Goal: Task Accomplishment & Management: Use online tool/utility

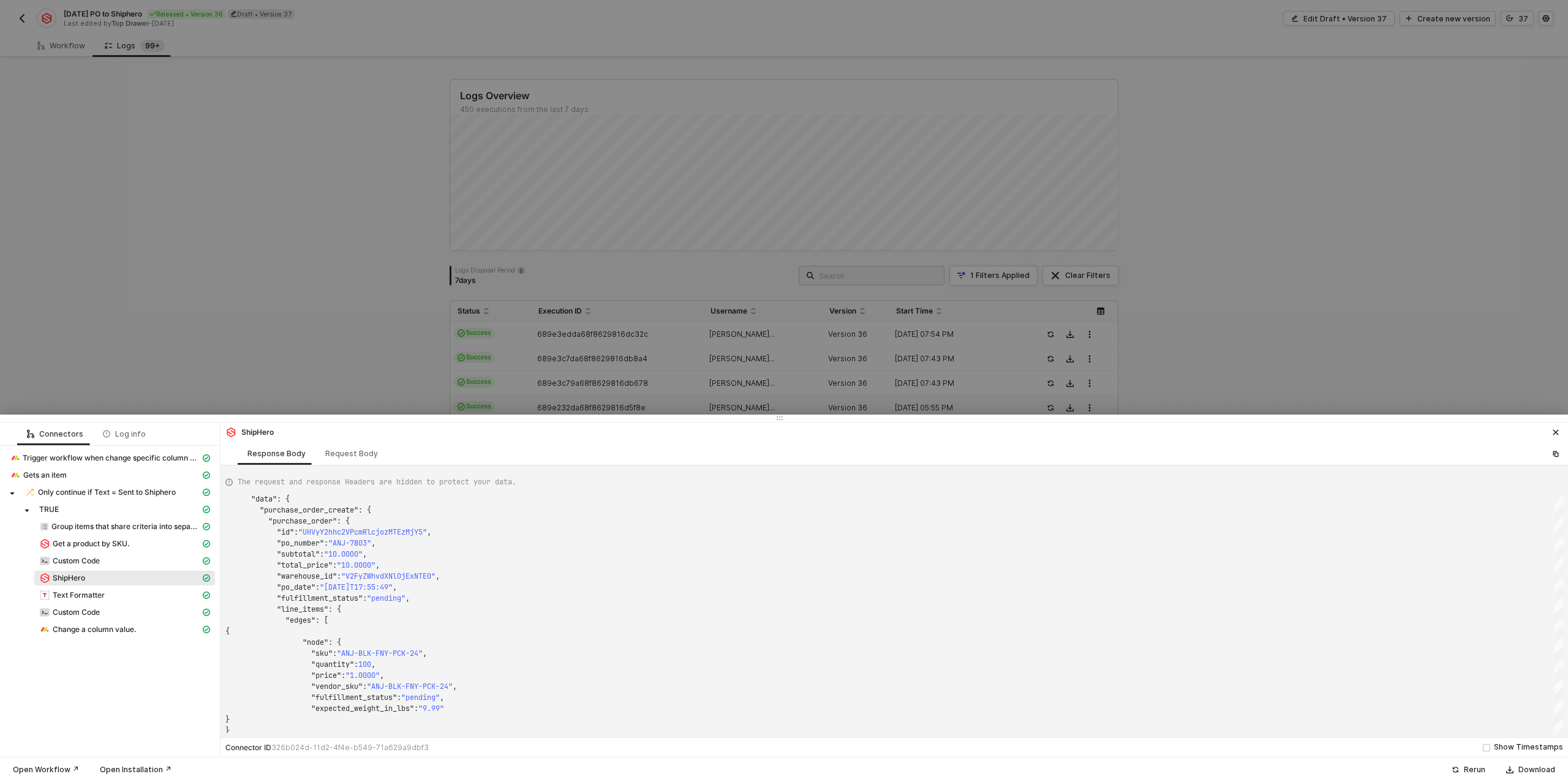
click at [367, 147] on div at bounding box center [784, 391] width 1568 height 782
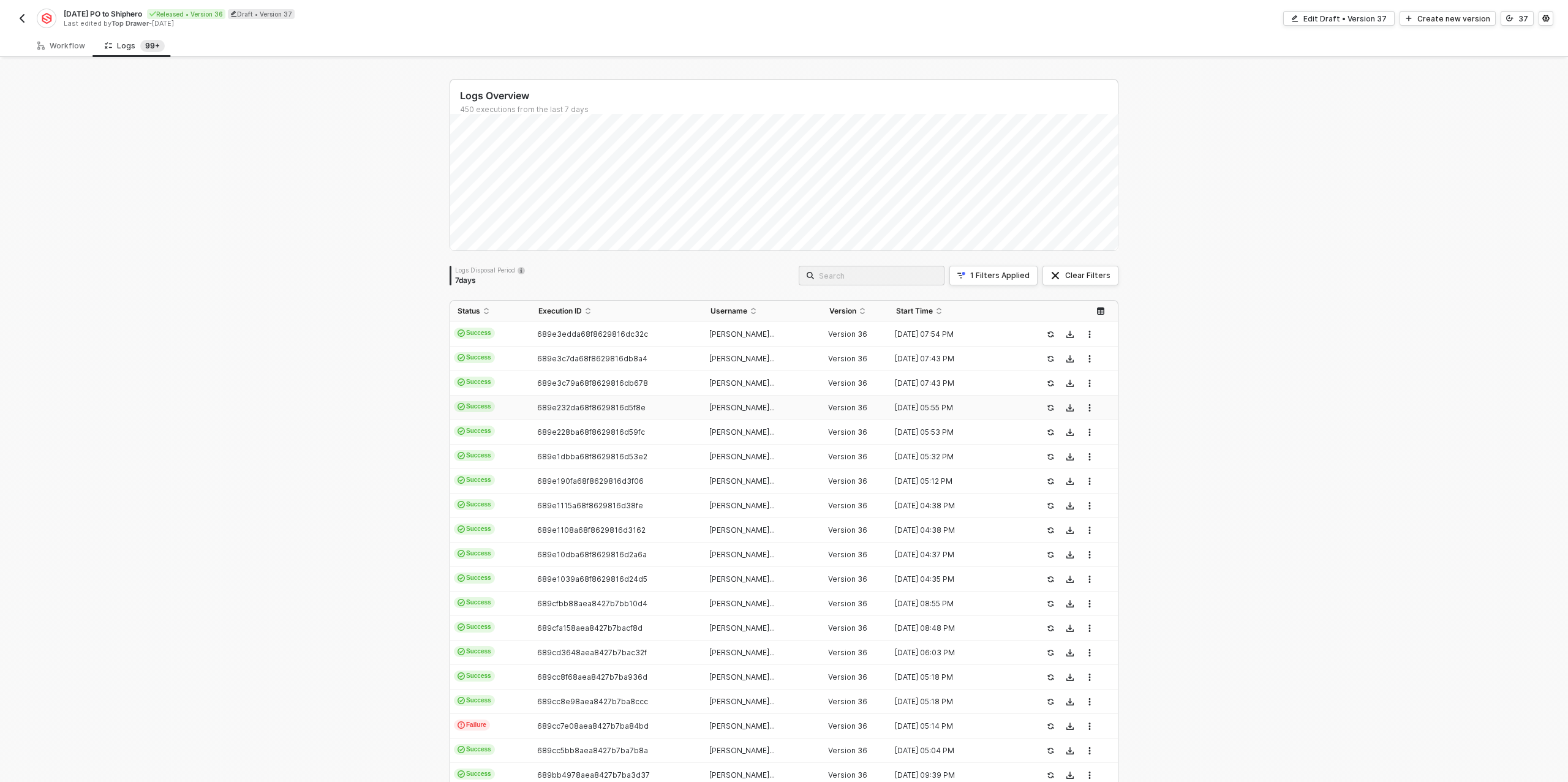
click at [20, 16] on img "button" at bounding box center [22, 18] width 10 height 10
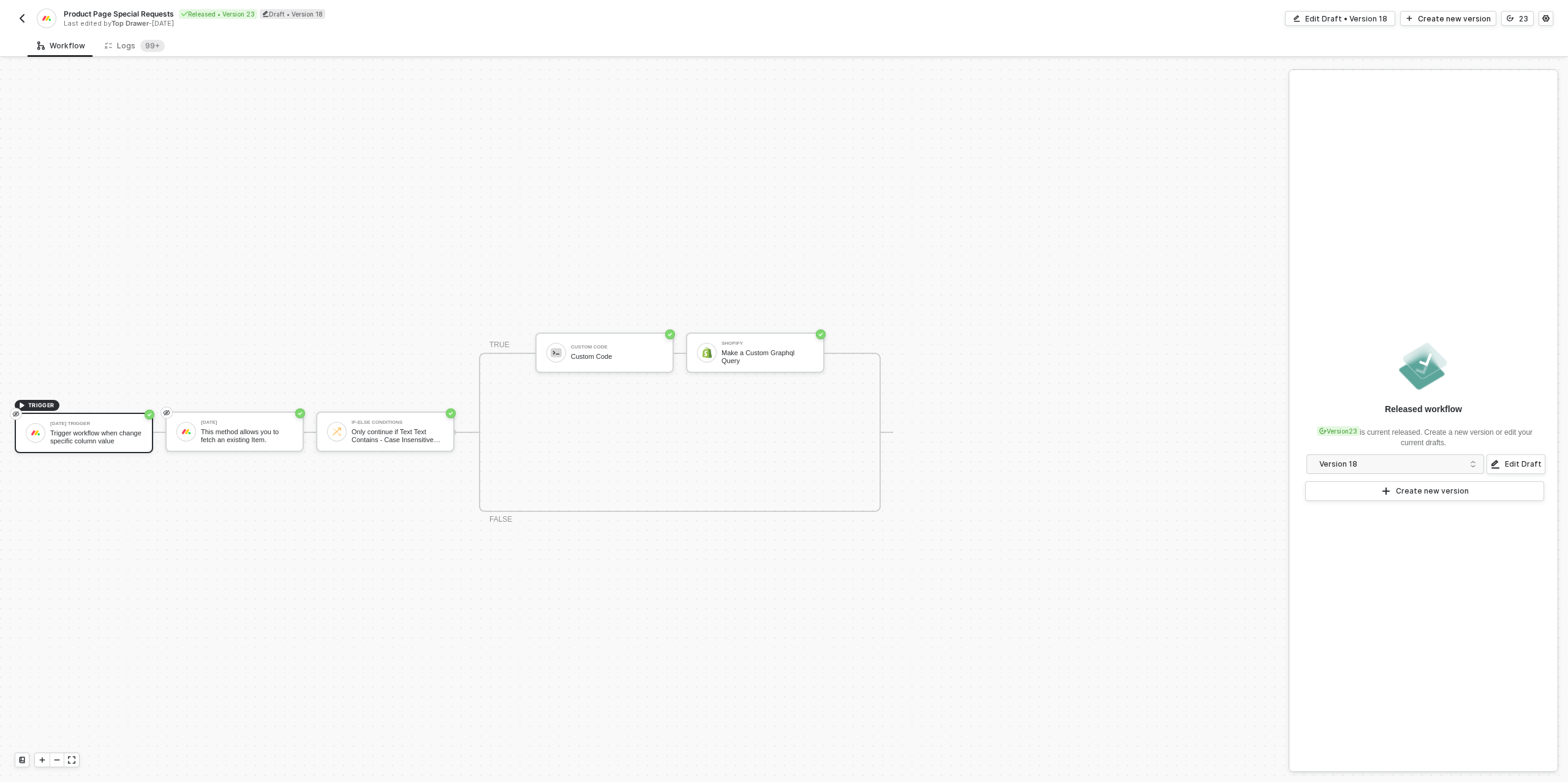
scroll to position [22, 0]
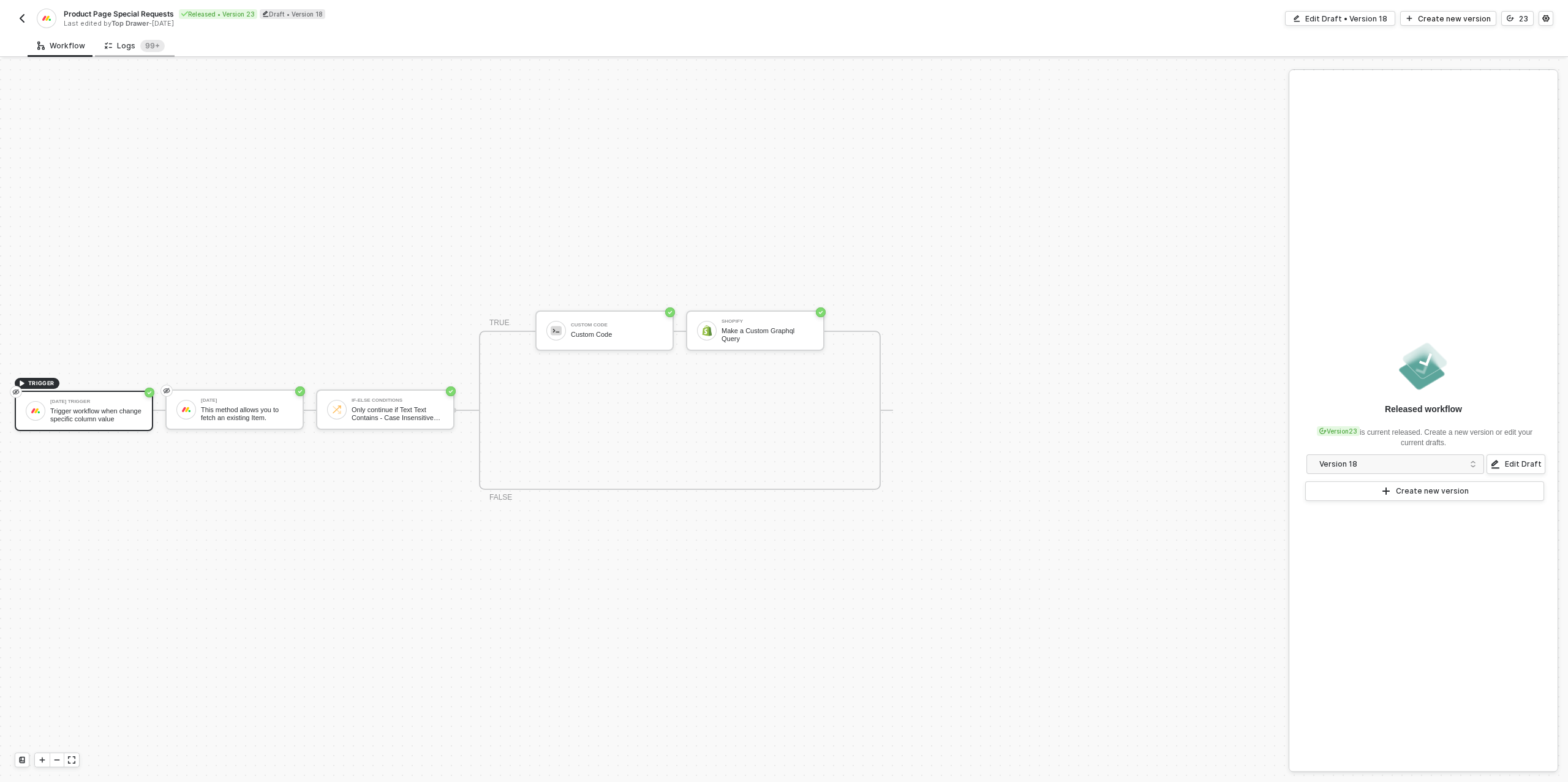
click at [122, 39] on div "Logs 99+" at bounding box center [134, 45] width 80 height 23
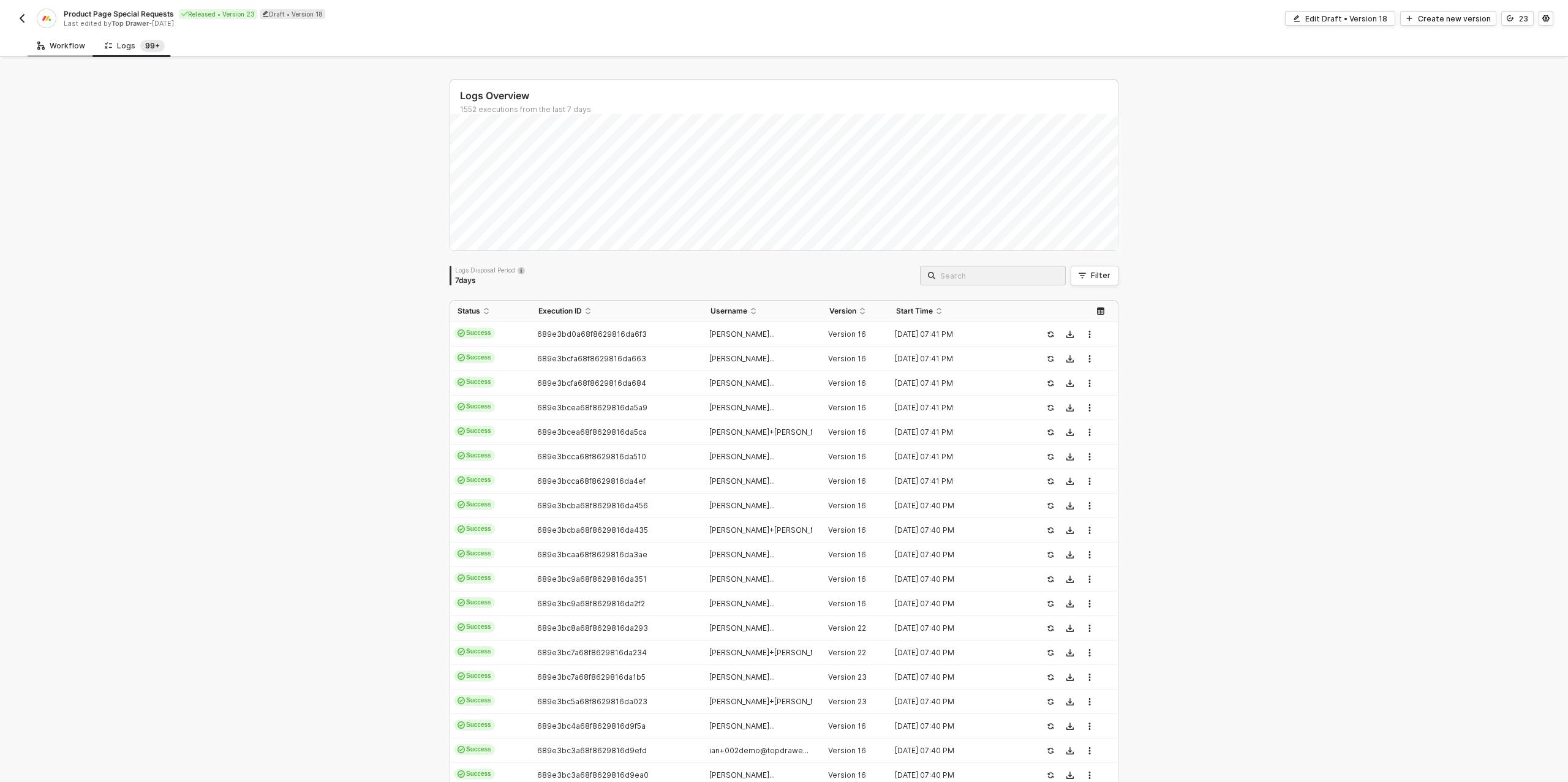
click at [68, 47] on div "Workflow" at bounding box center [61, 46] width 48 height 10
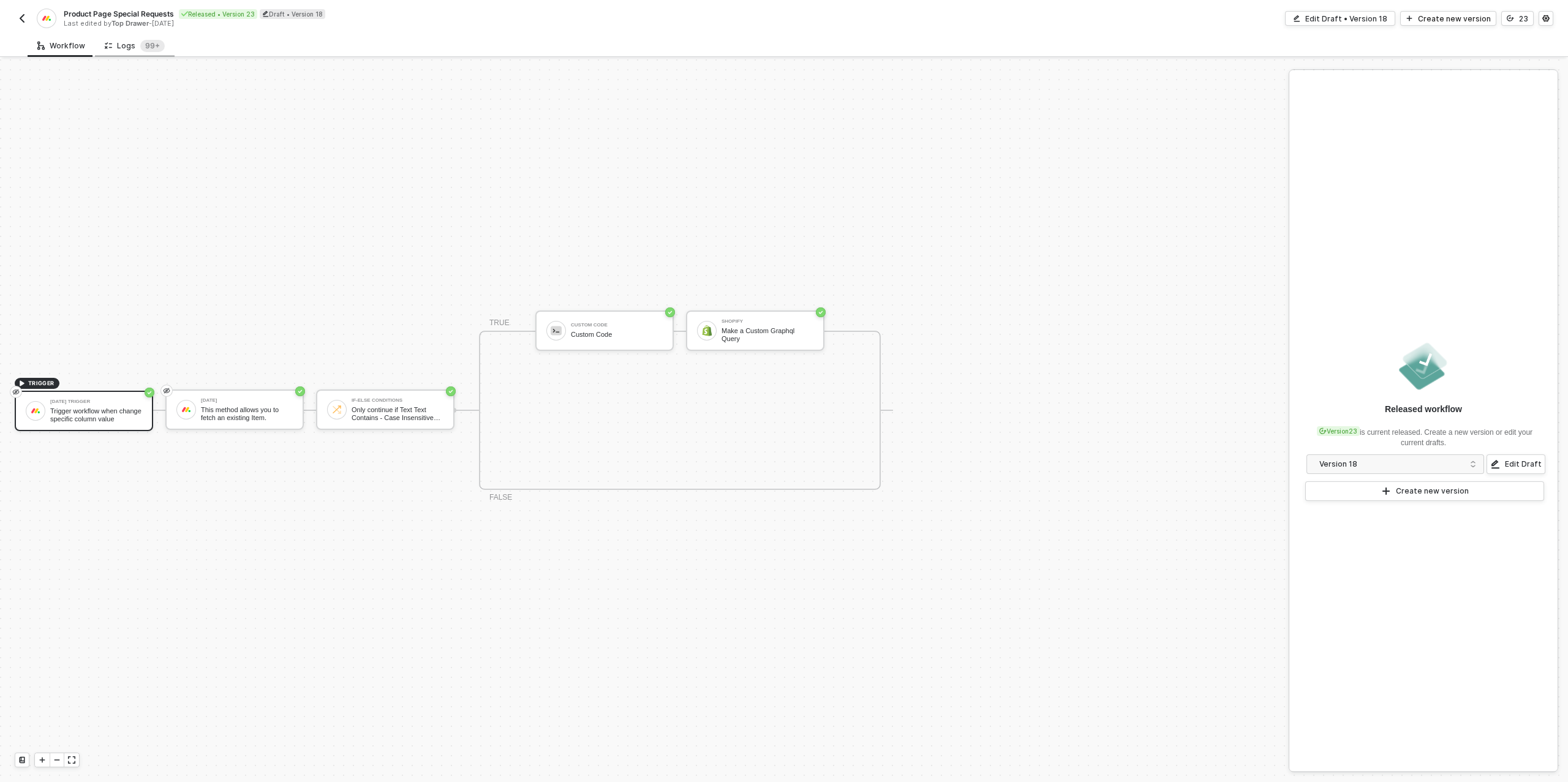
click at [134, 45] on div "Logs 99+" at bounding box center [134, 46] width 60 height 12
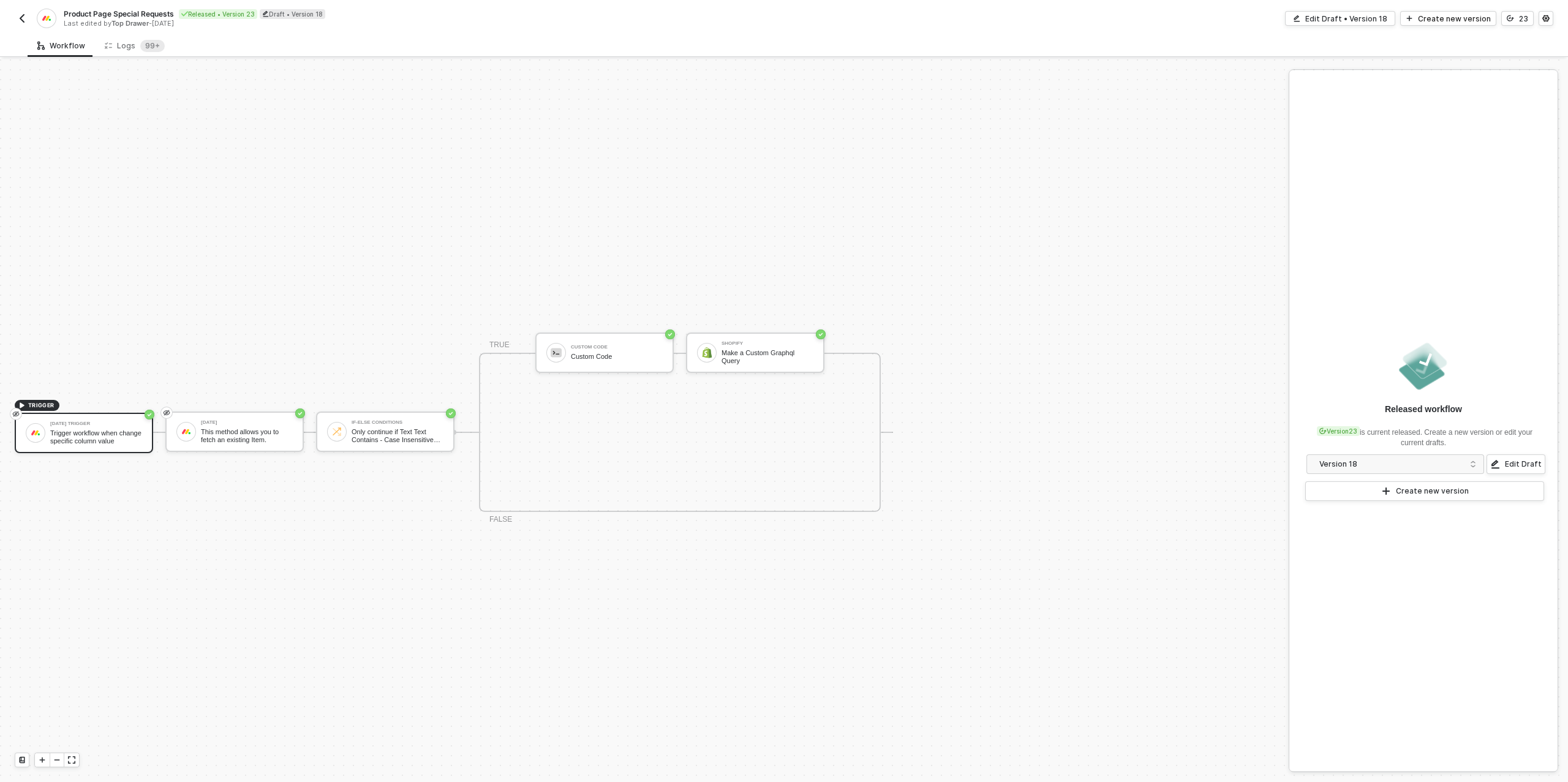
scroll to position [22, 0]
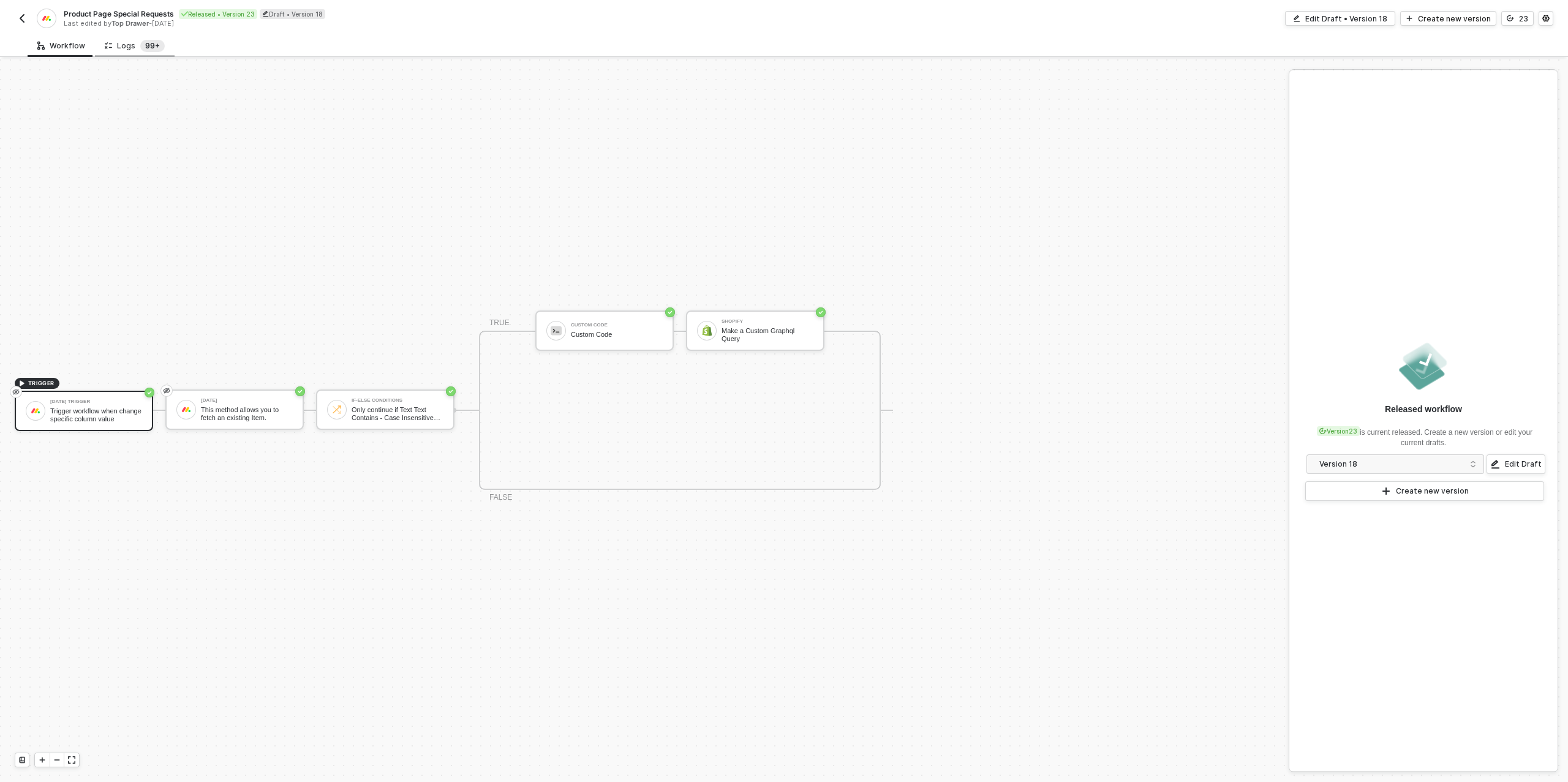
click at [145, 48] on sup "99+" at bounding box center [152, 46] width 25 height 12
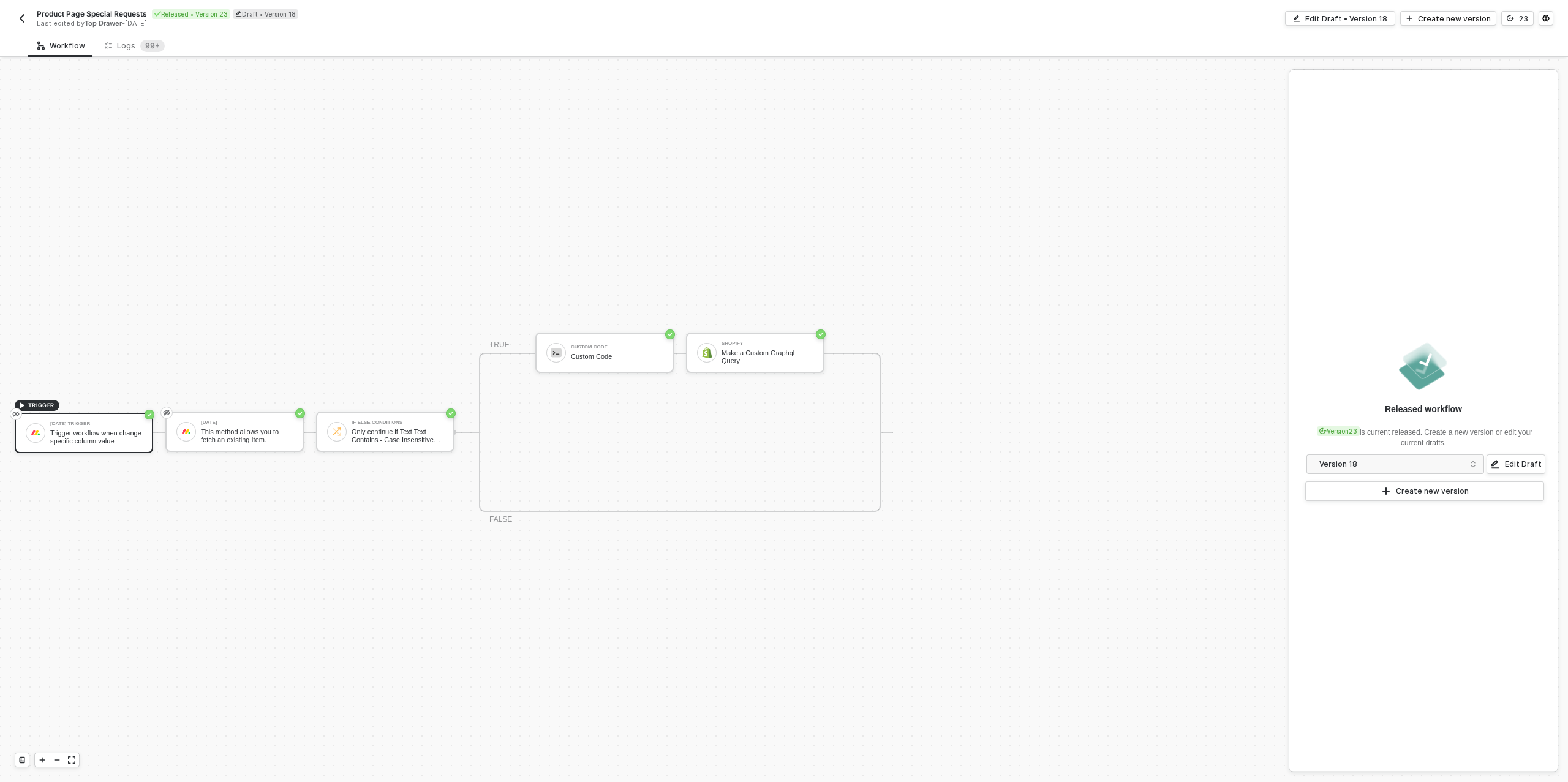
scroll to position [22, 0]
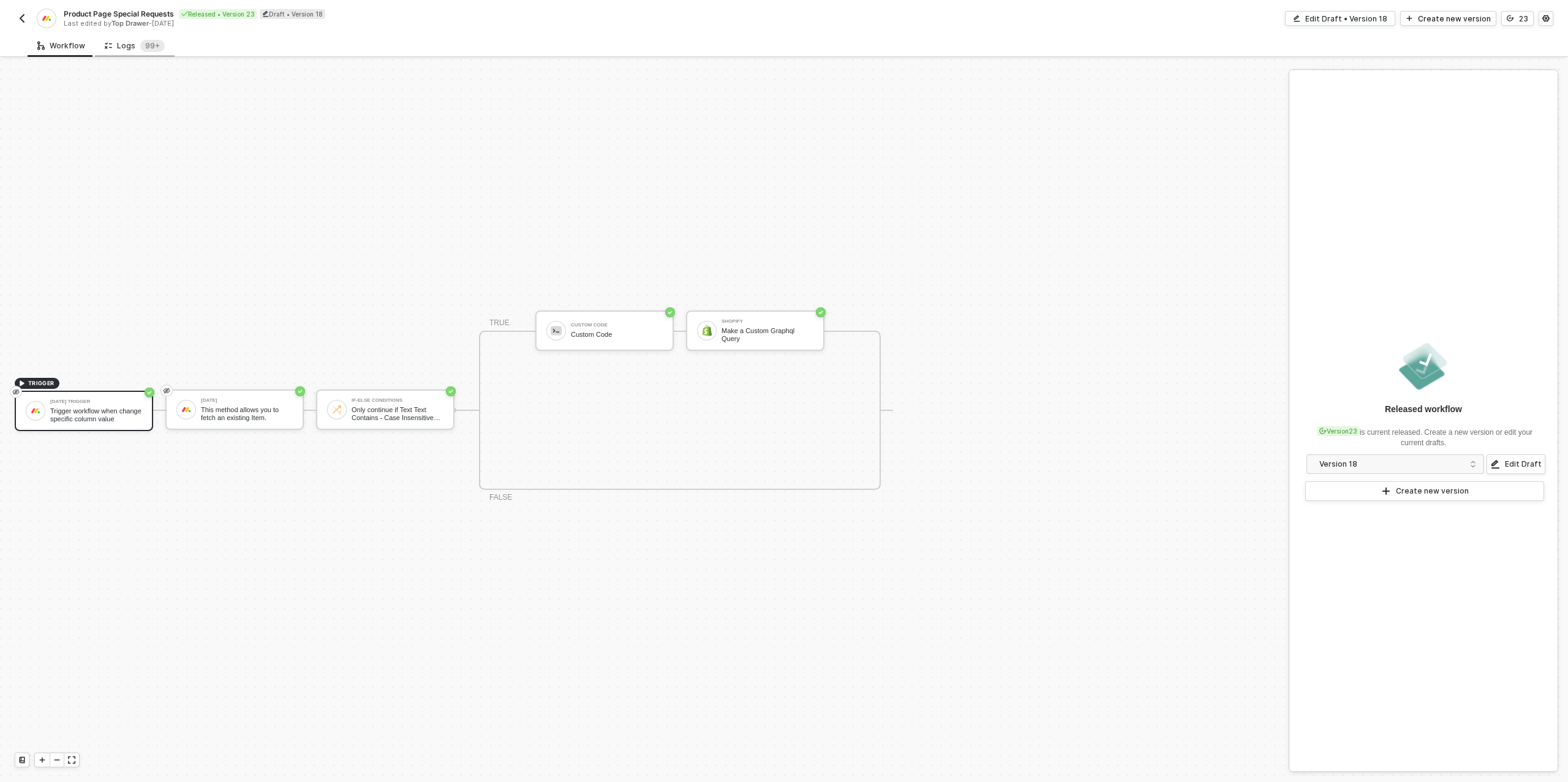
click at [122, 40] on div "Logs 99+" at bounding box center [134, 46] width 60 height 12
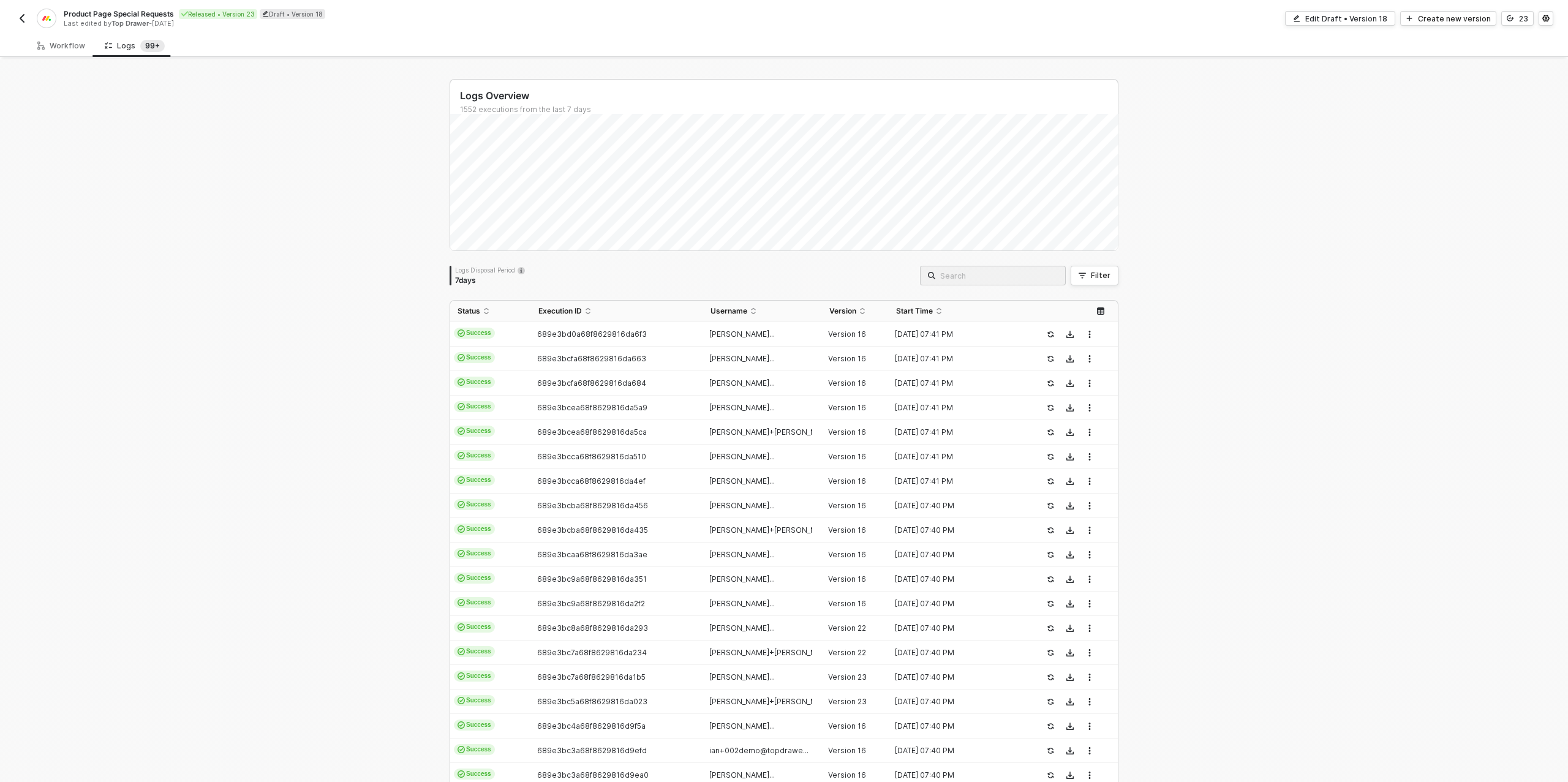
click at [18, 20] on img "button" at bounding box center [22, 18] width 10 height 10
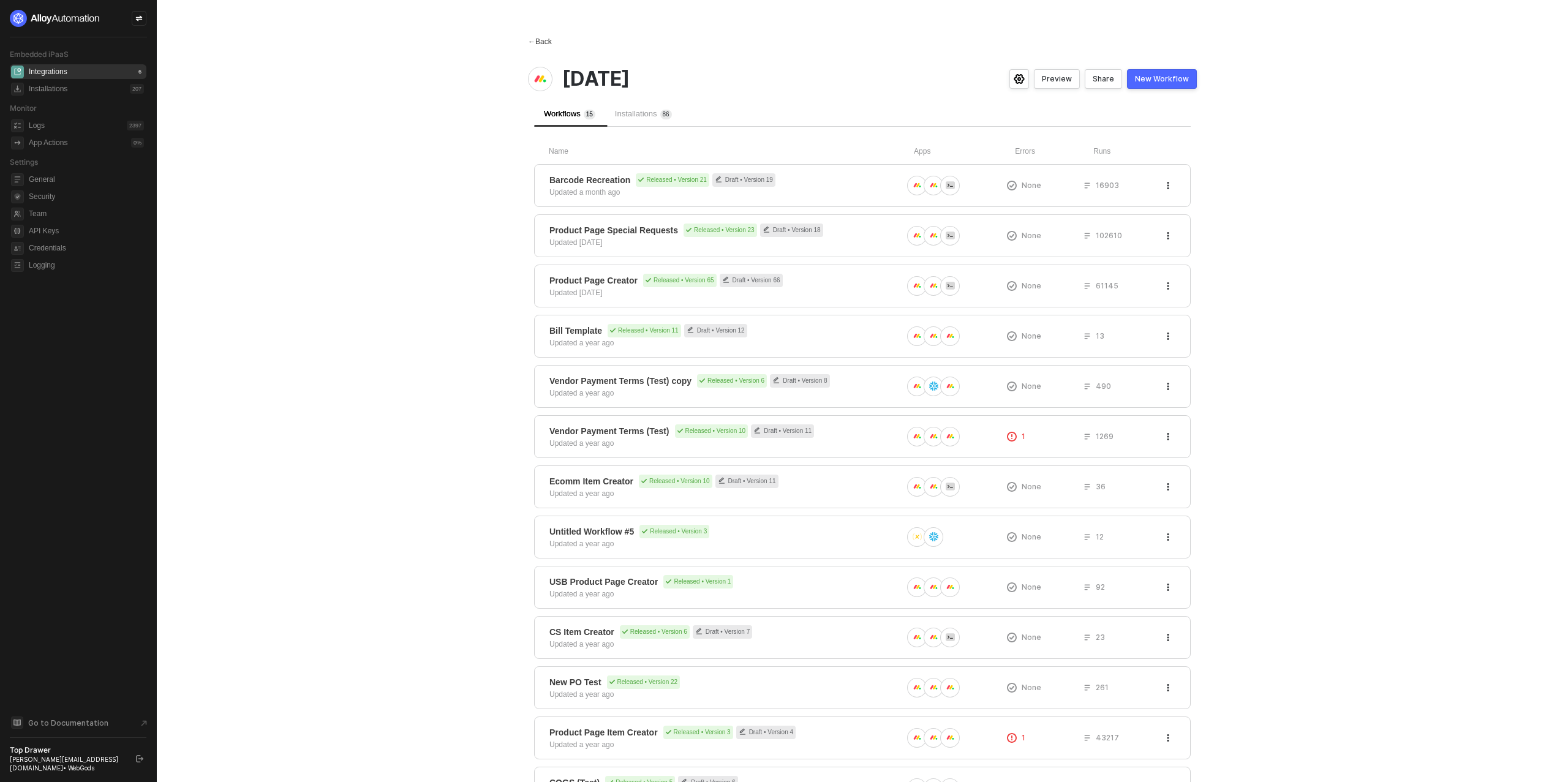
click at [537, 44] on div "← Back" at bounding box center [539, 42] width 24 height 10
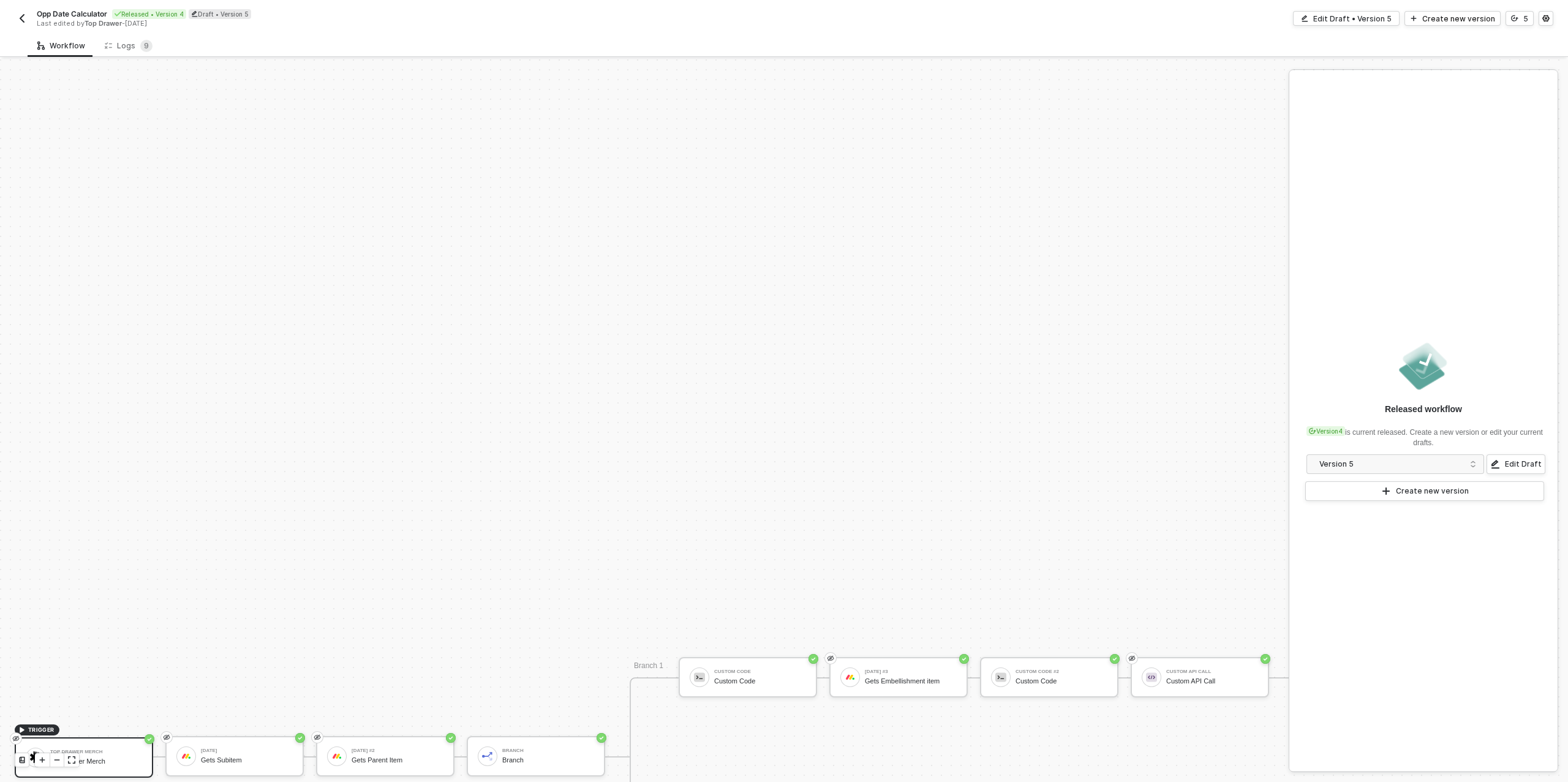
scroll to position [349, 0]
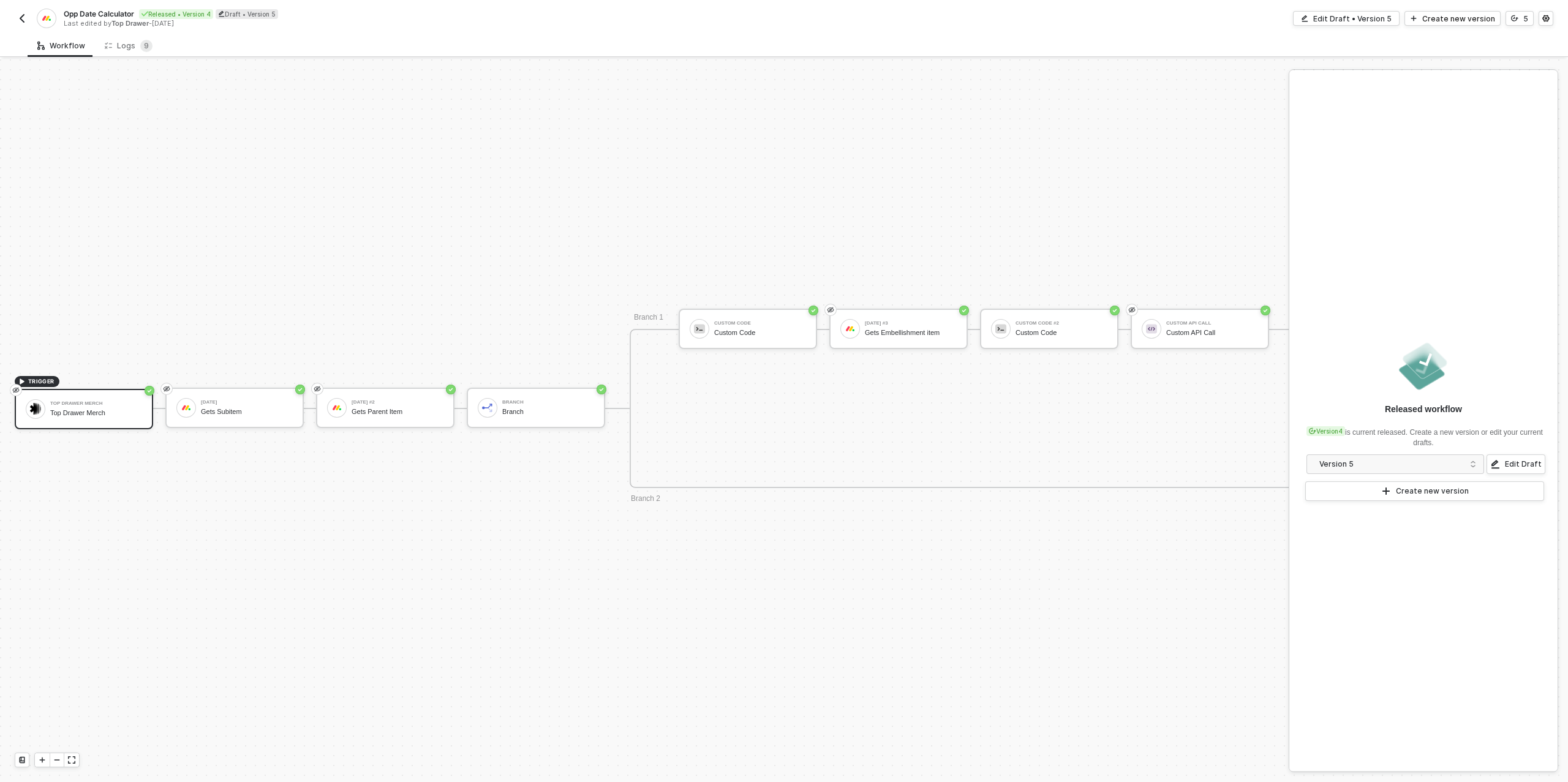
click at [24, 26] on div "Opp Date Calculator Released • Version 4 Draft • Version 5 Last edited by Top D…" at bounding box center [399, 18] width 769 height 20
click at [23, 23] on img "button" at bounding box center [22, 18] width 10 height 10
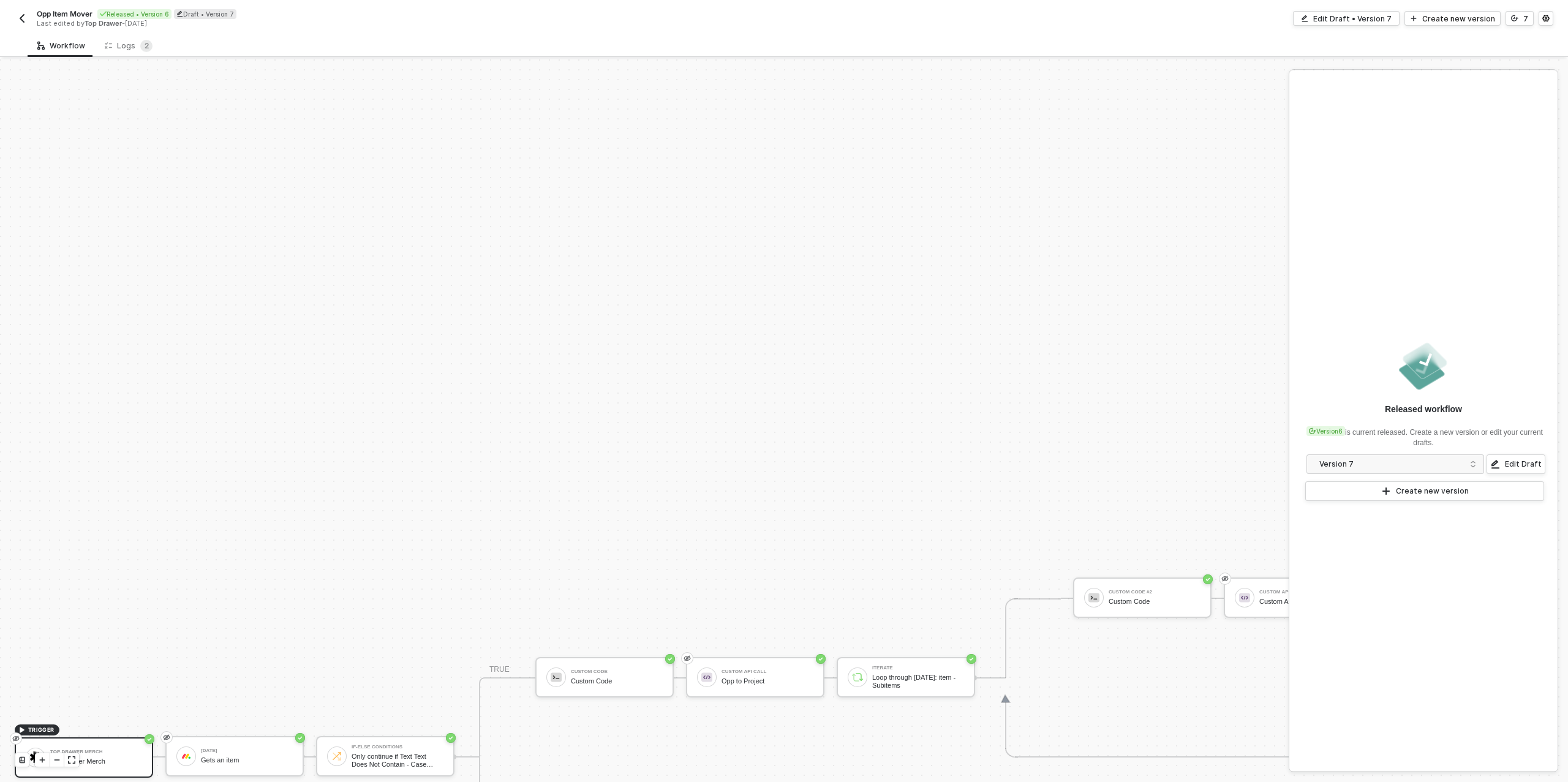
scroll to position [349, 0]
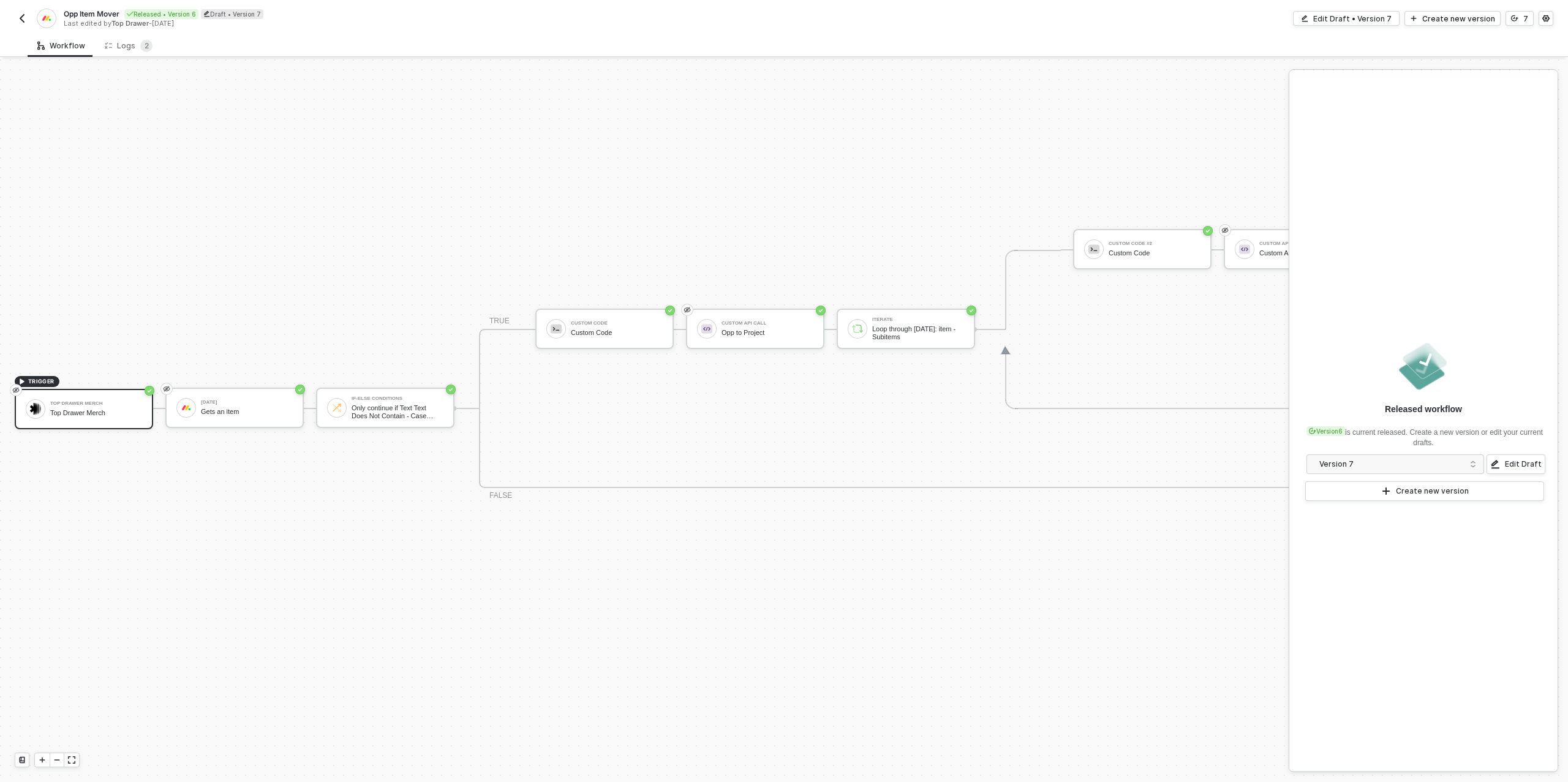
click at [18, 14] on img "button" at bounding box center [22, 18] width 10 height 10
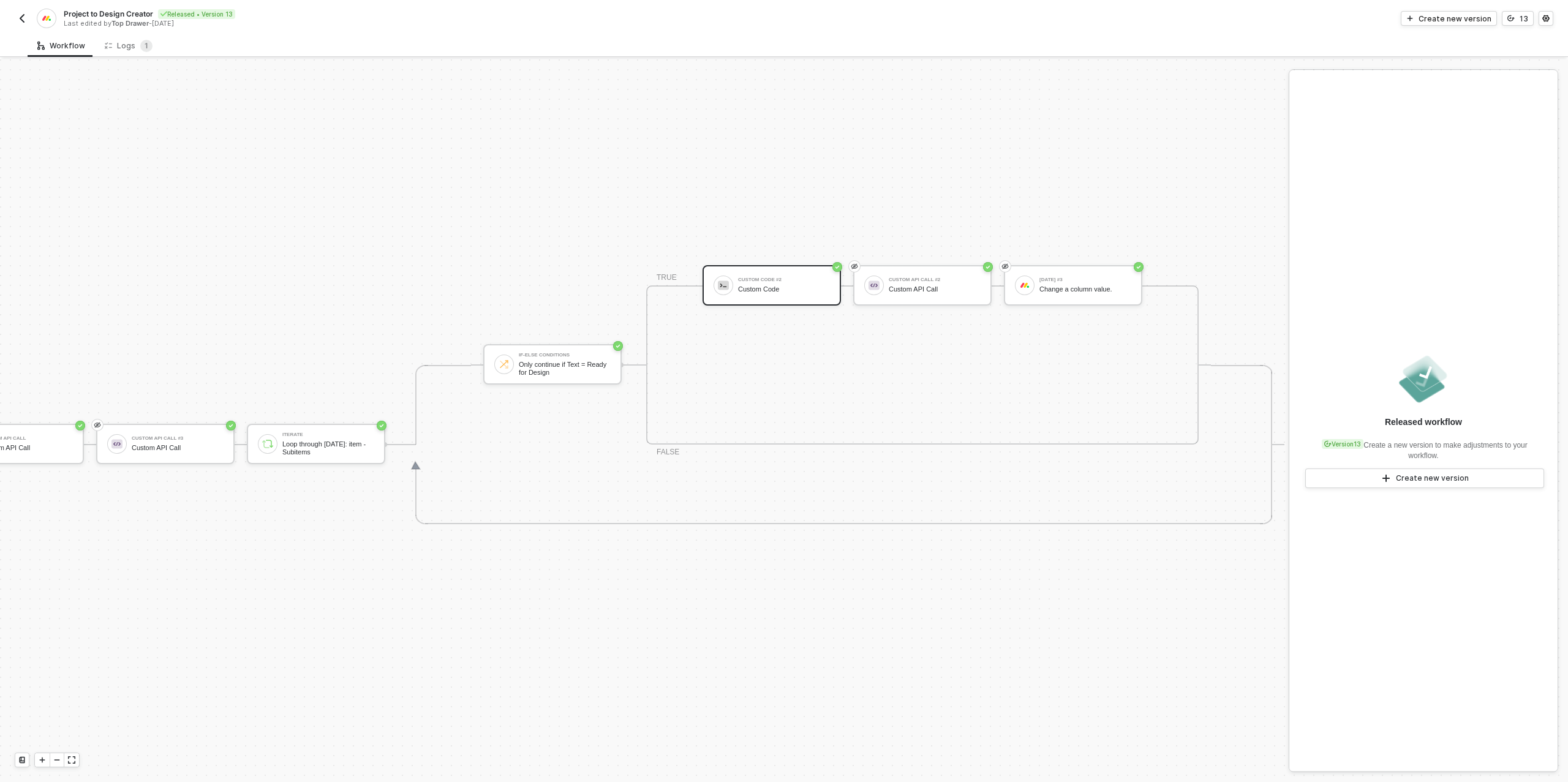
scroll to position [312, 825]
click at [766, 287] on div "Custom Code" at bounding box center [782, 290] width 92 height 8
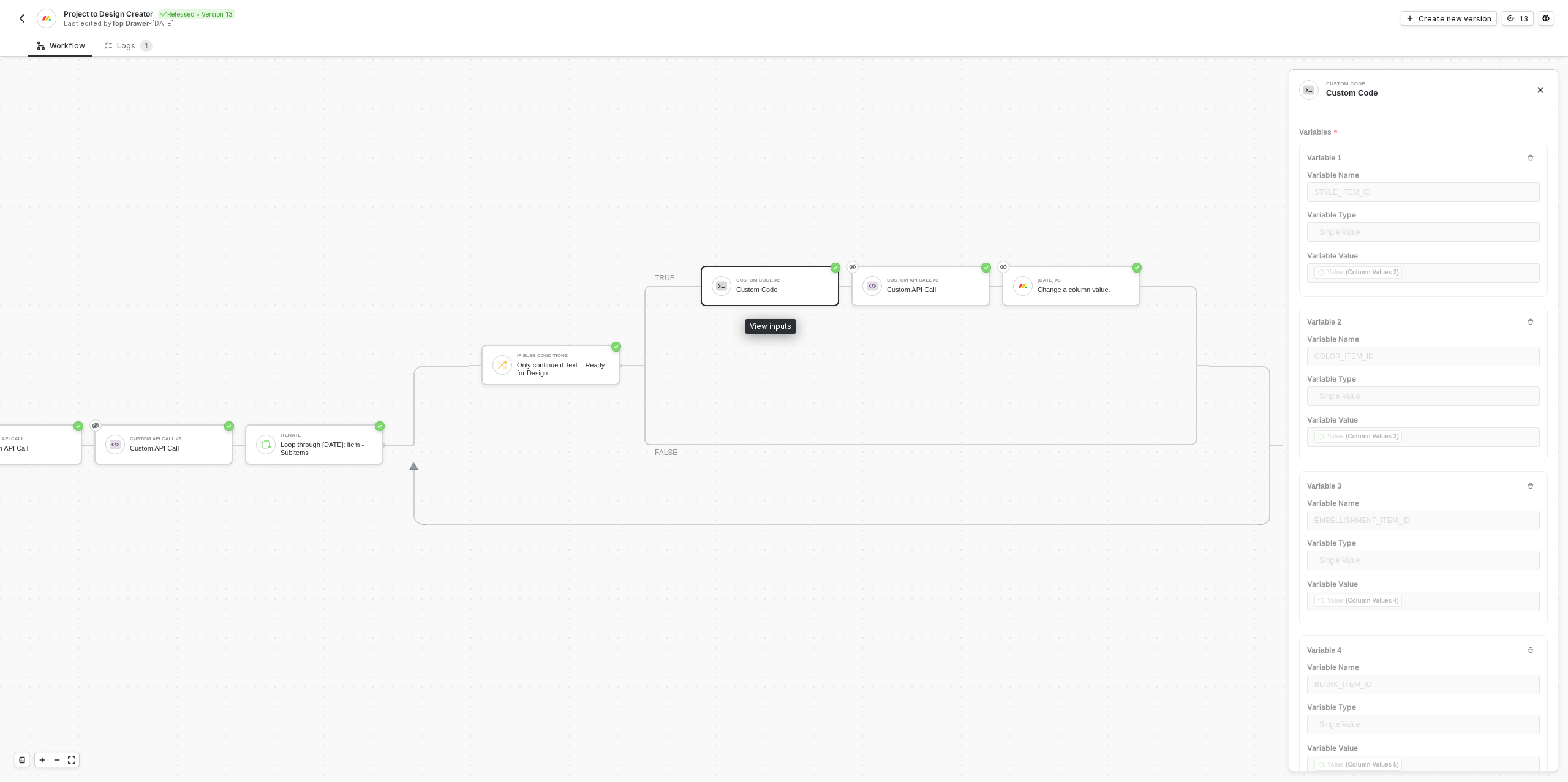
type textarea "/* You can access variables on the inputData object. ex: const myVariable = inp…"
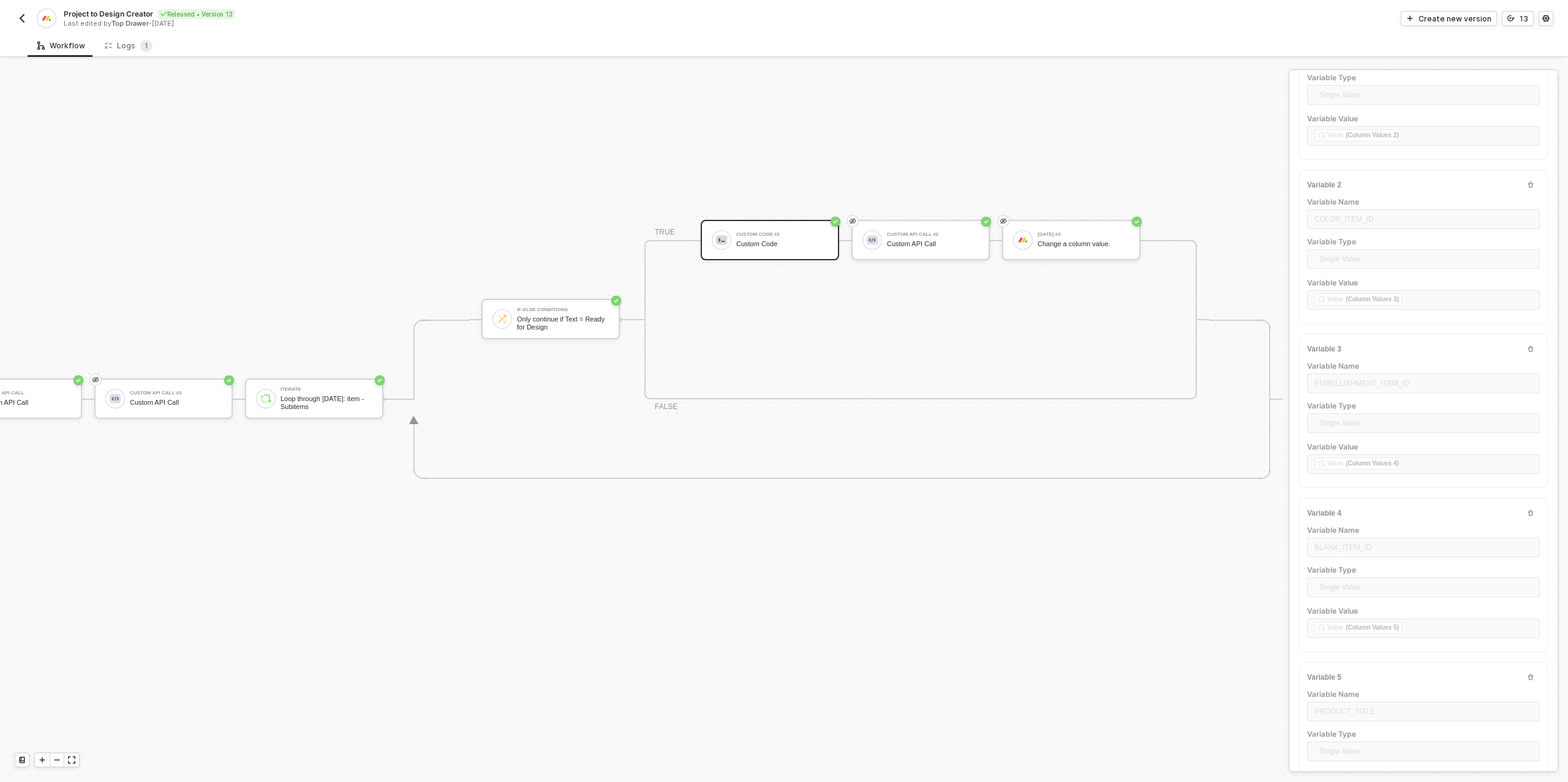
scroll to position [138, 0]
click at [1098, 242] on div "Change a column value." at bounding box center [1083, 244] width 92 height 8
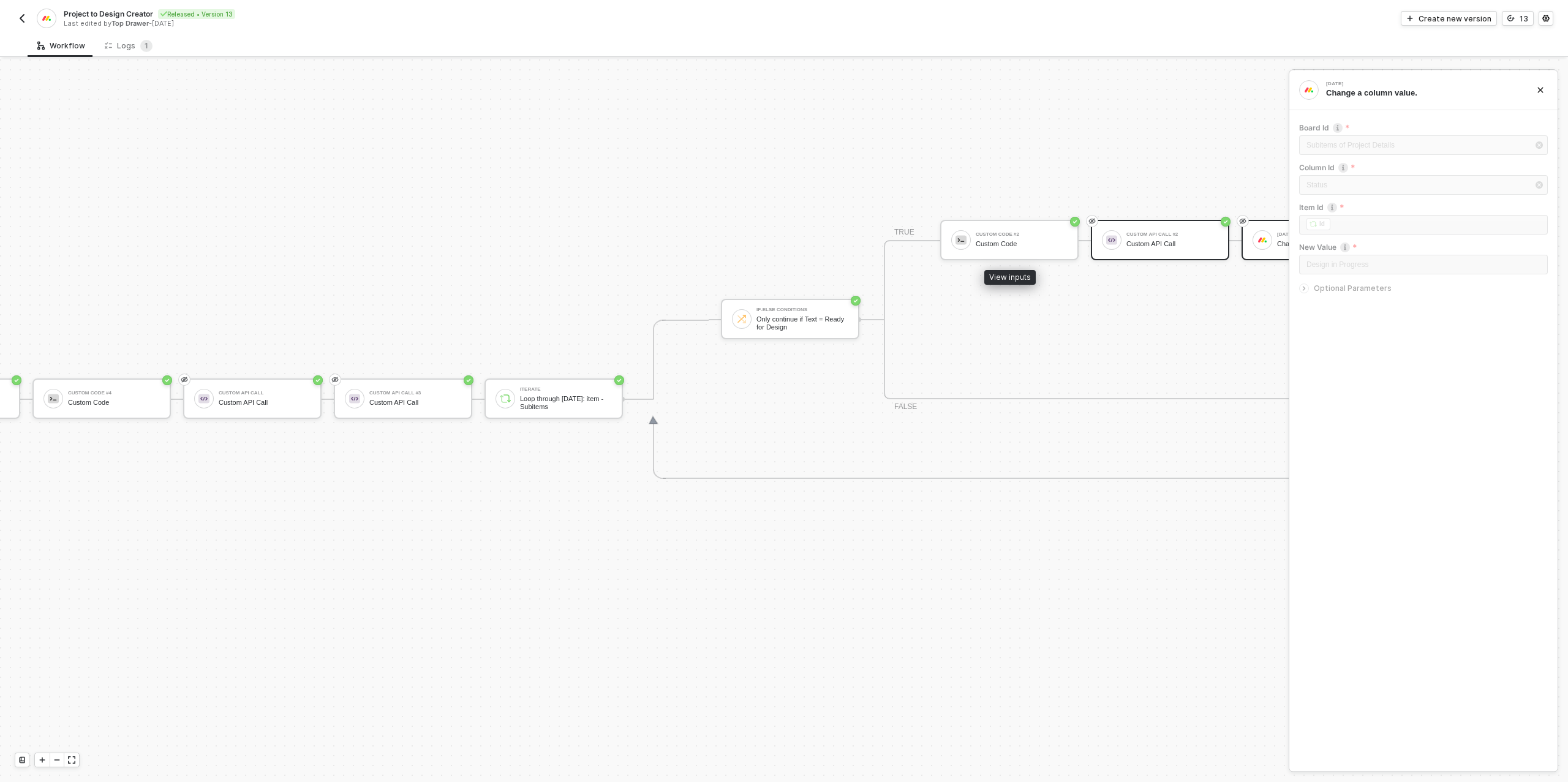
scroll to position [360, 585]
click at [1025, 242] on div "Custom Code" at bounding box center [1021, 241] width 92 height 8
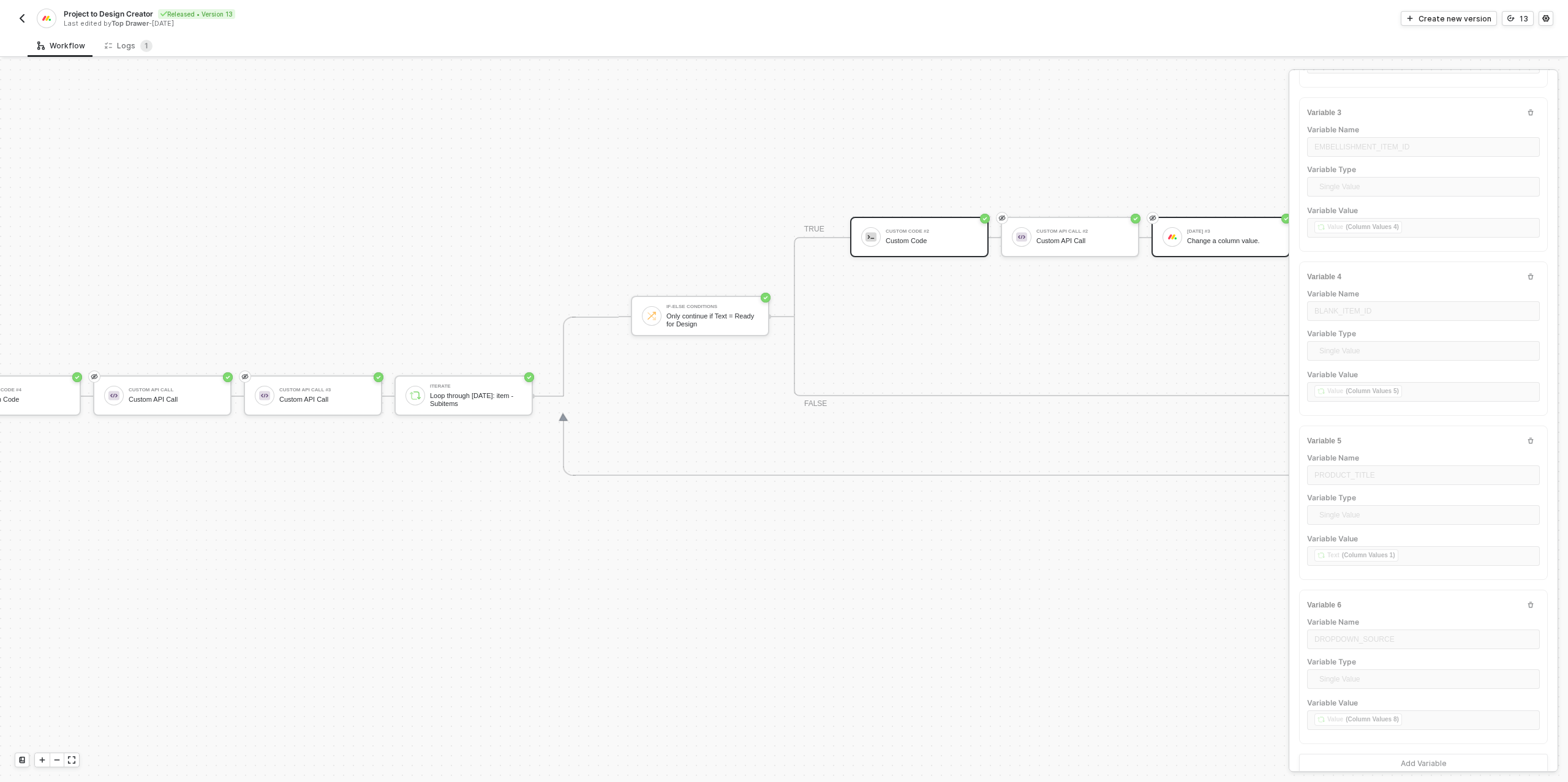
scroll to position [360, 825]
click at [952, 235] on div "Custom API Call #2 Custom API Call" at bounding box center [932, 237] width 92 height 23
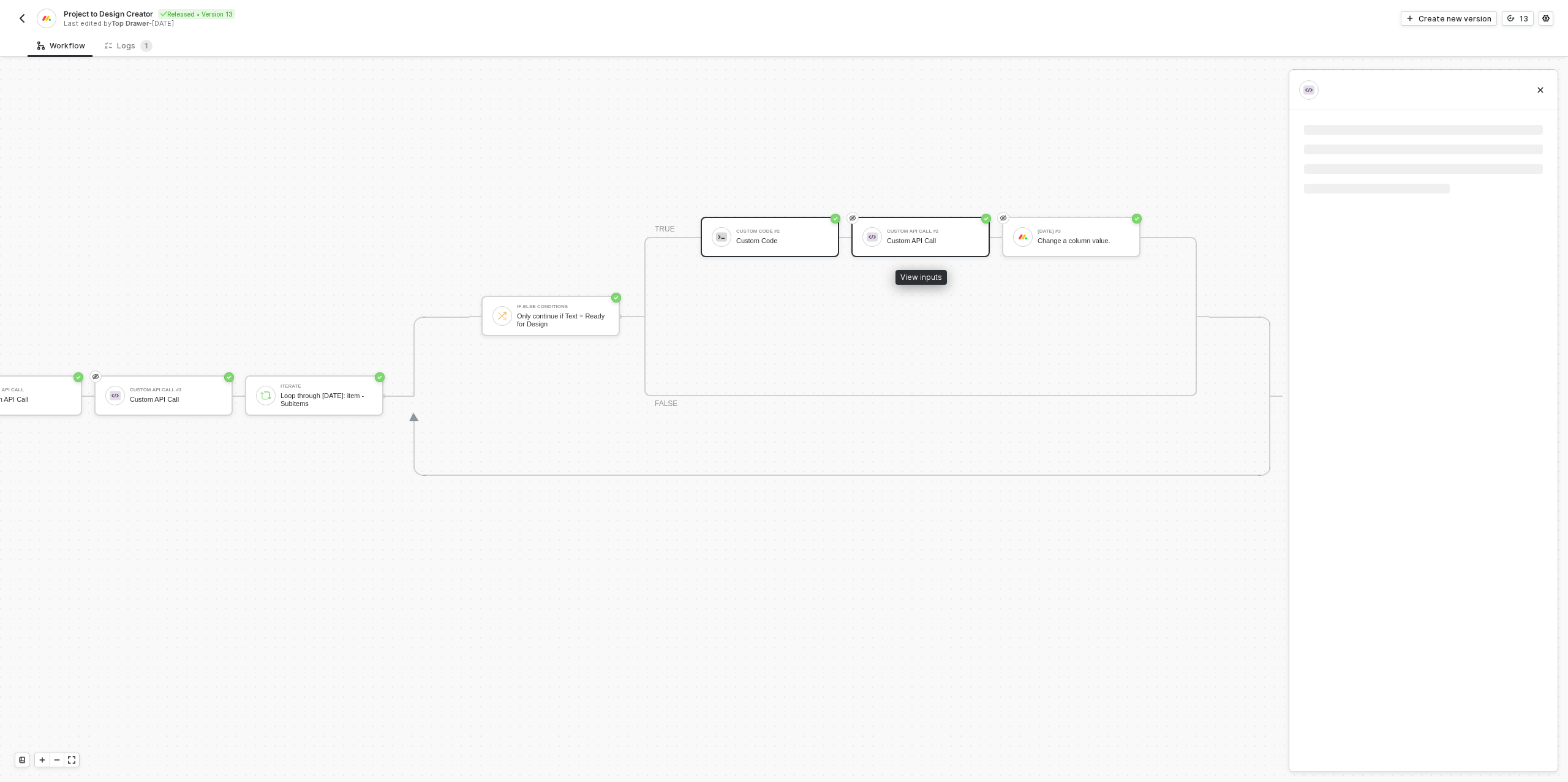
scroll to position [0, 0]
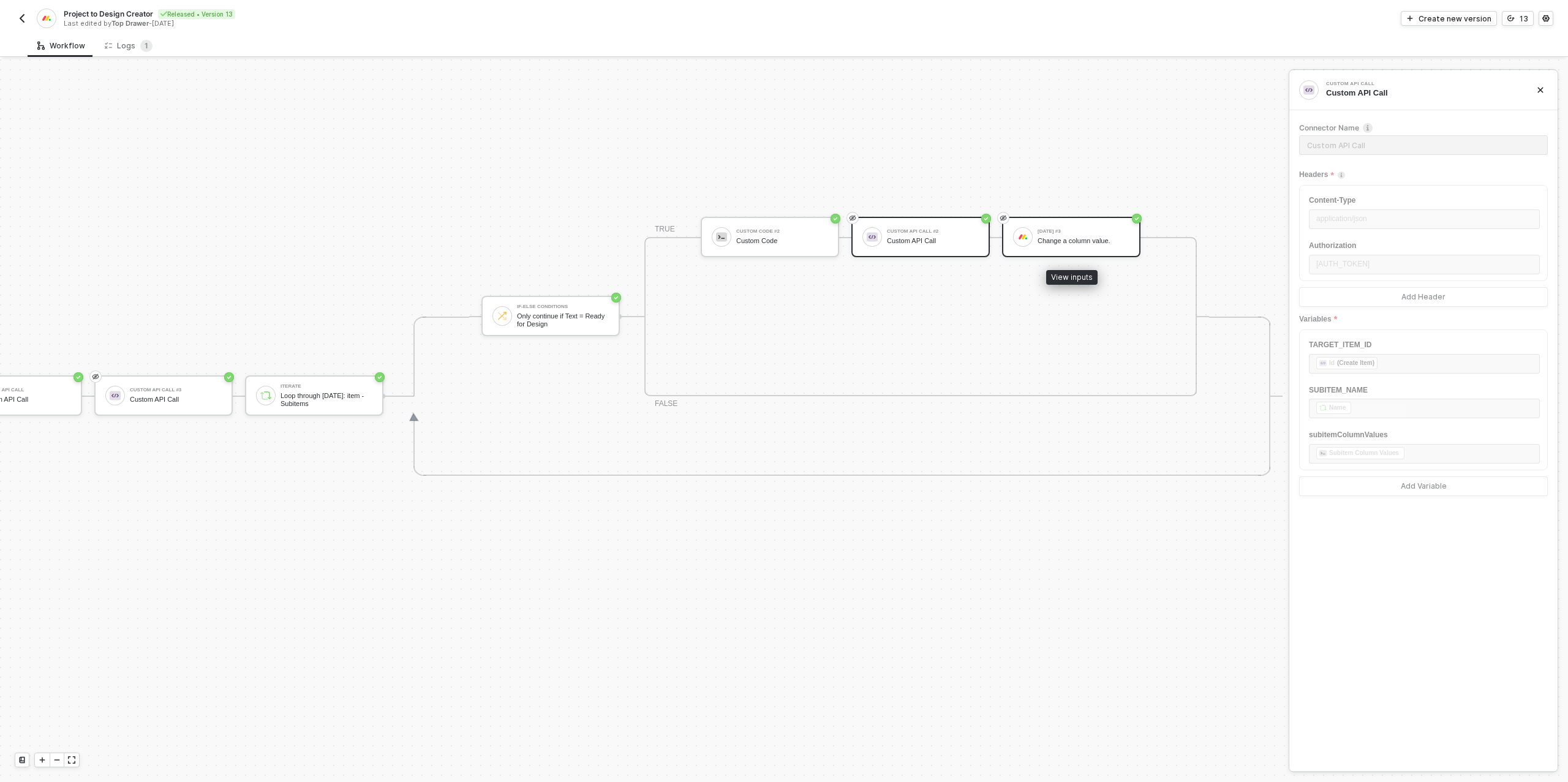
click at [1082, 227] on div "Monday #3 Change a column value." at bounding box center [1083, 237] width 92 height 23
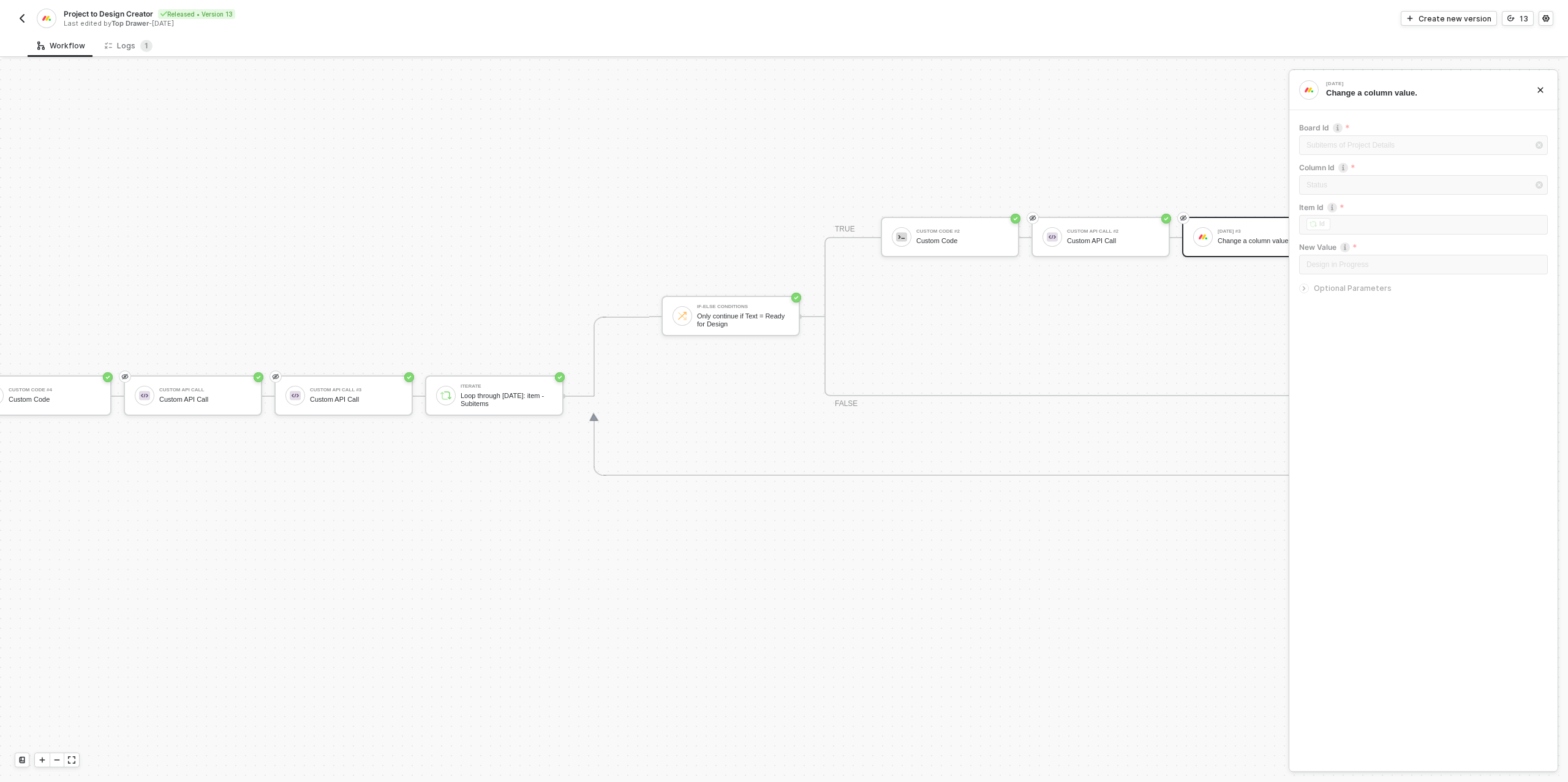
scroll to position [360, 617]
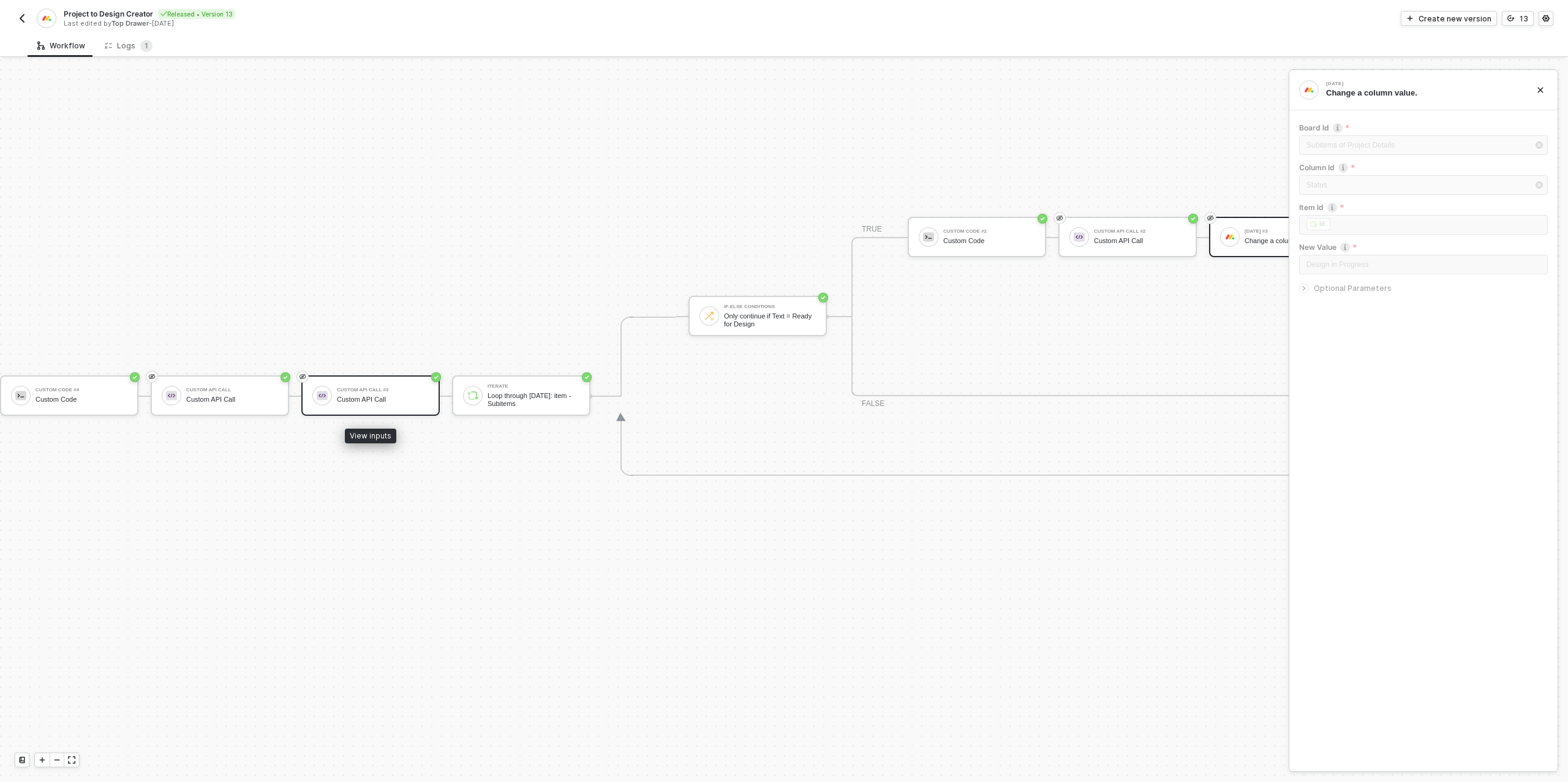
click at [360, 396] on div "Custom API Call" at bounding box center [383, 400] width 92 height 8
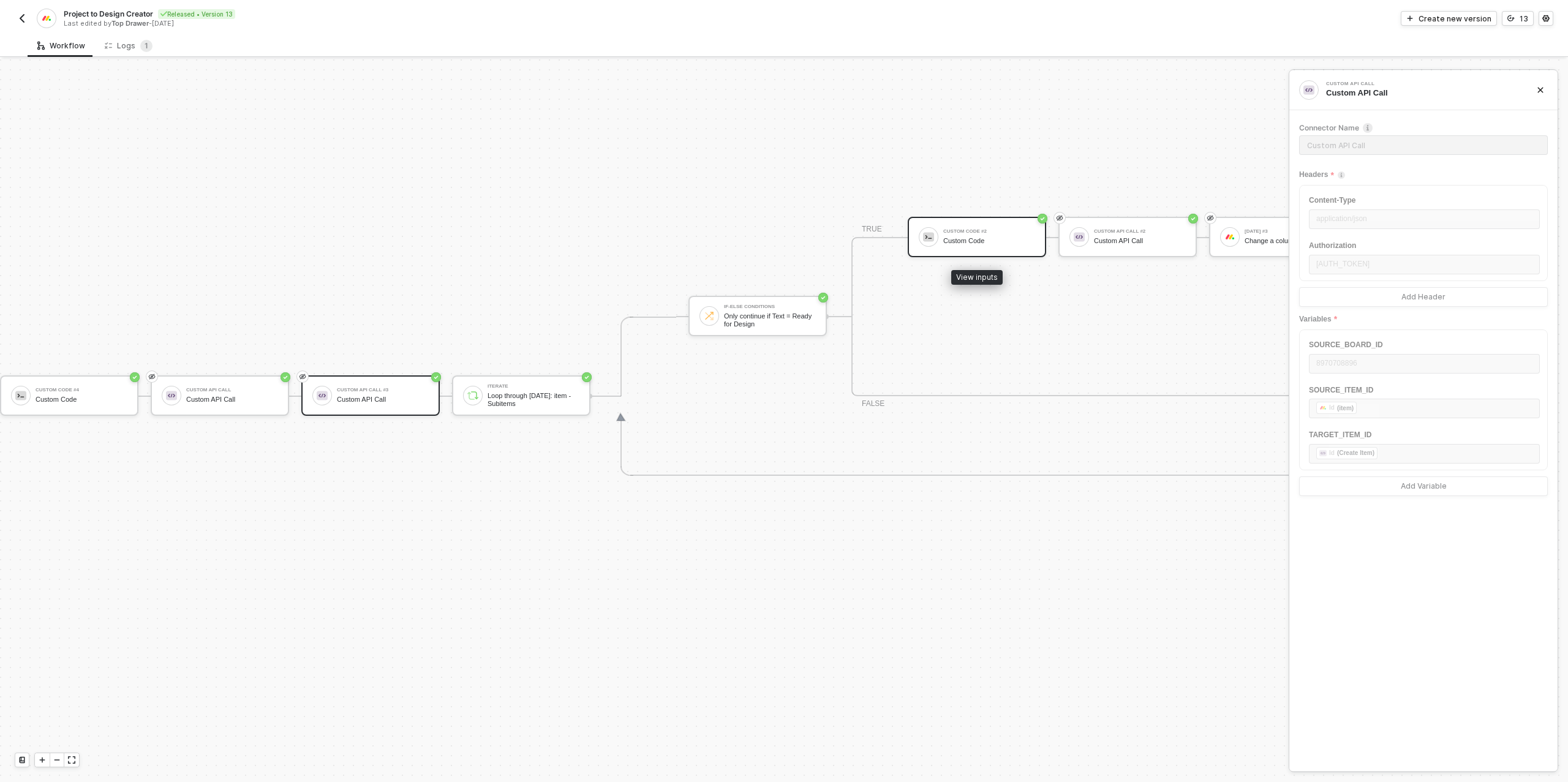
click at [957, 237] on div "Custom Code" at bounding box center [989, 241] width 92 height 8
type textarea "/* You can access variables on the inputData object. ex: const myVariable = inp…"
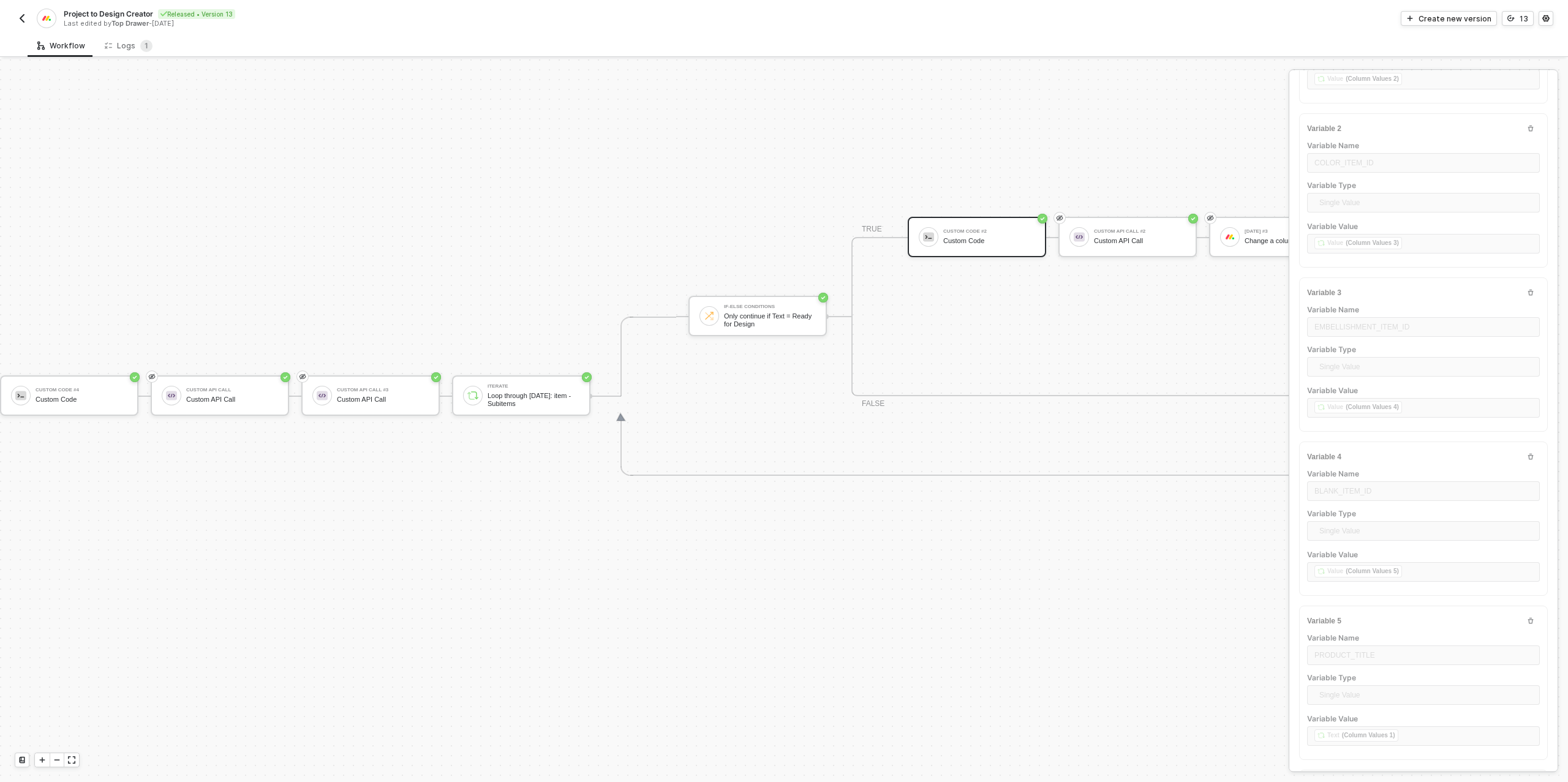
scroll to position [263, 0]
click at [26, 16] on img "button" at bounding box center [22, 18] width 10 height 10
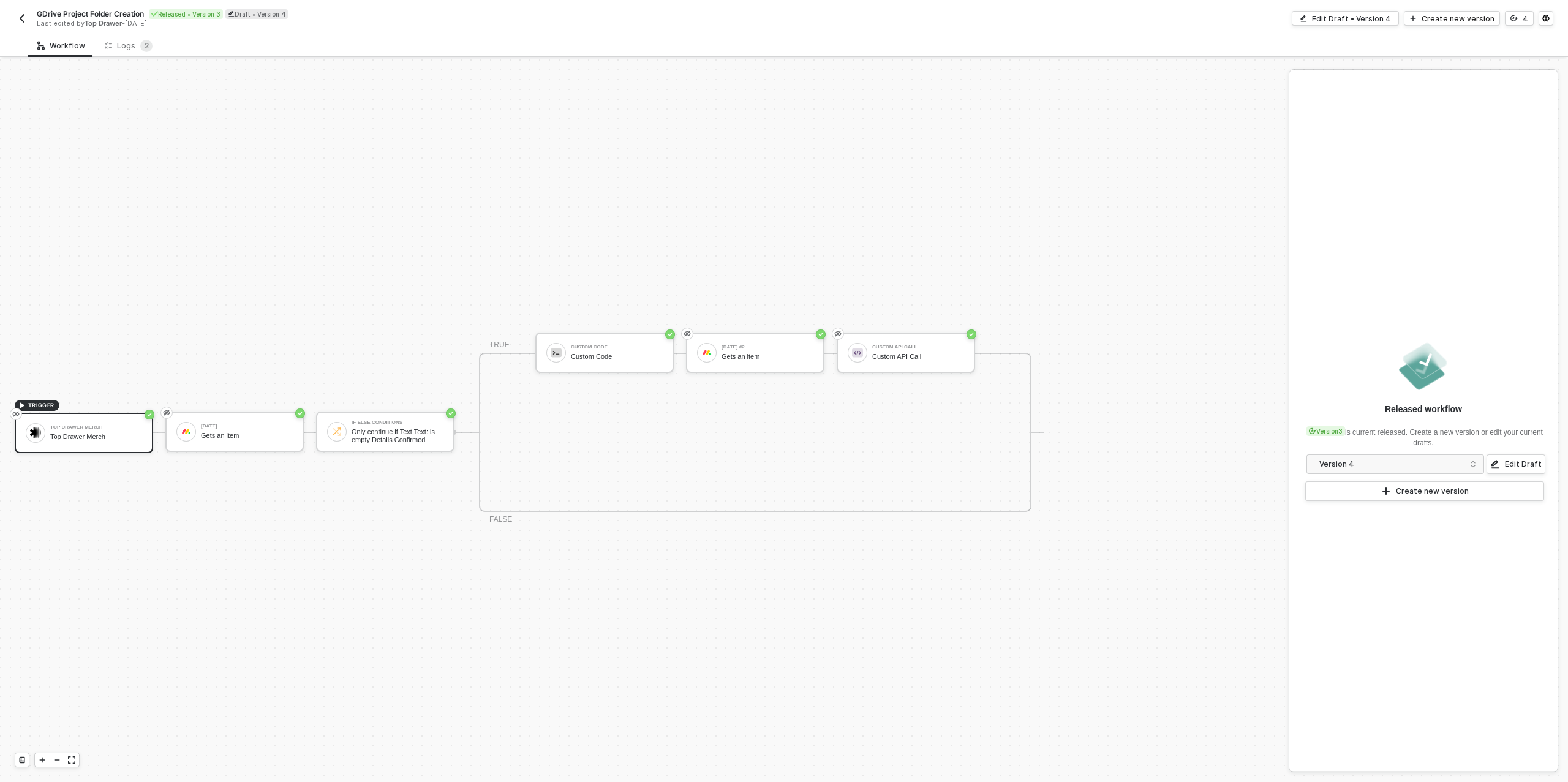
scroll to position [22, 0]
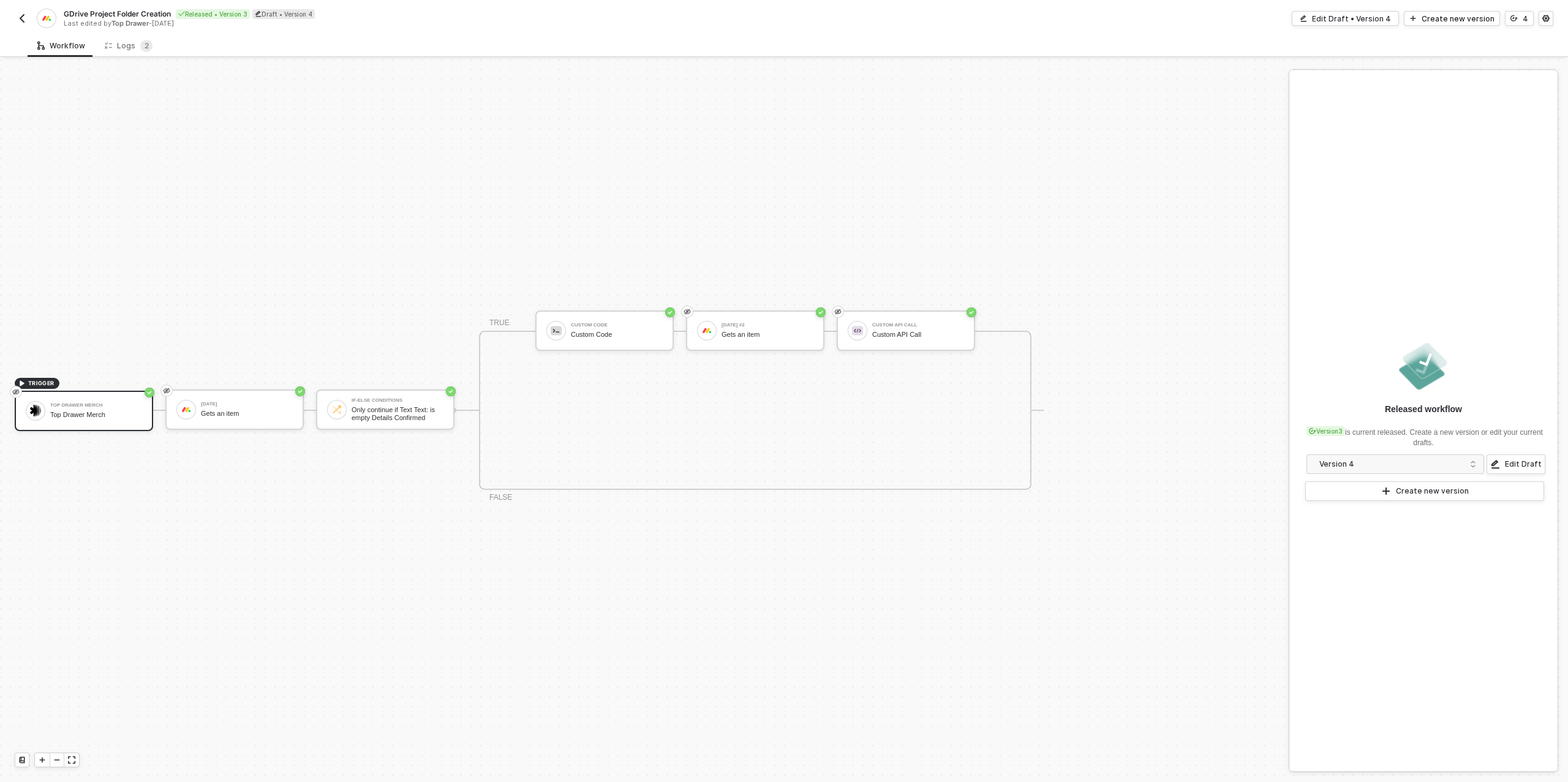
click at [21, 18] on img "button" at bounding box center [22, 18] width 10 height 10
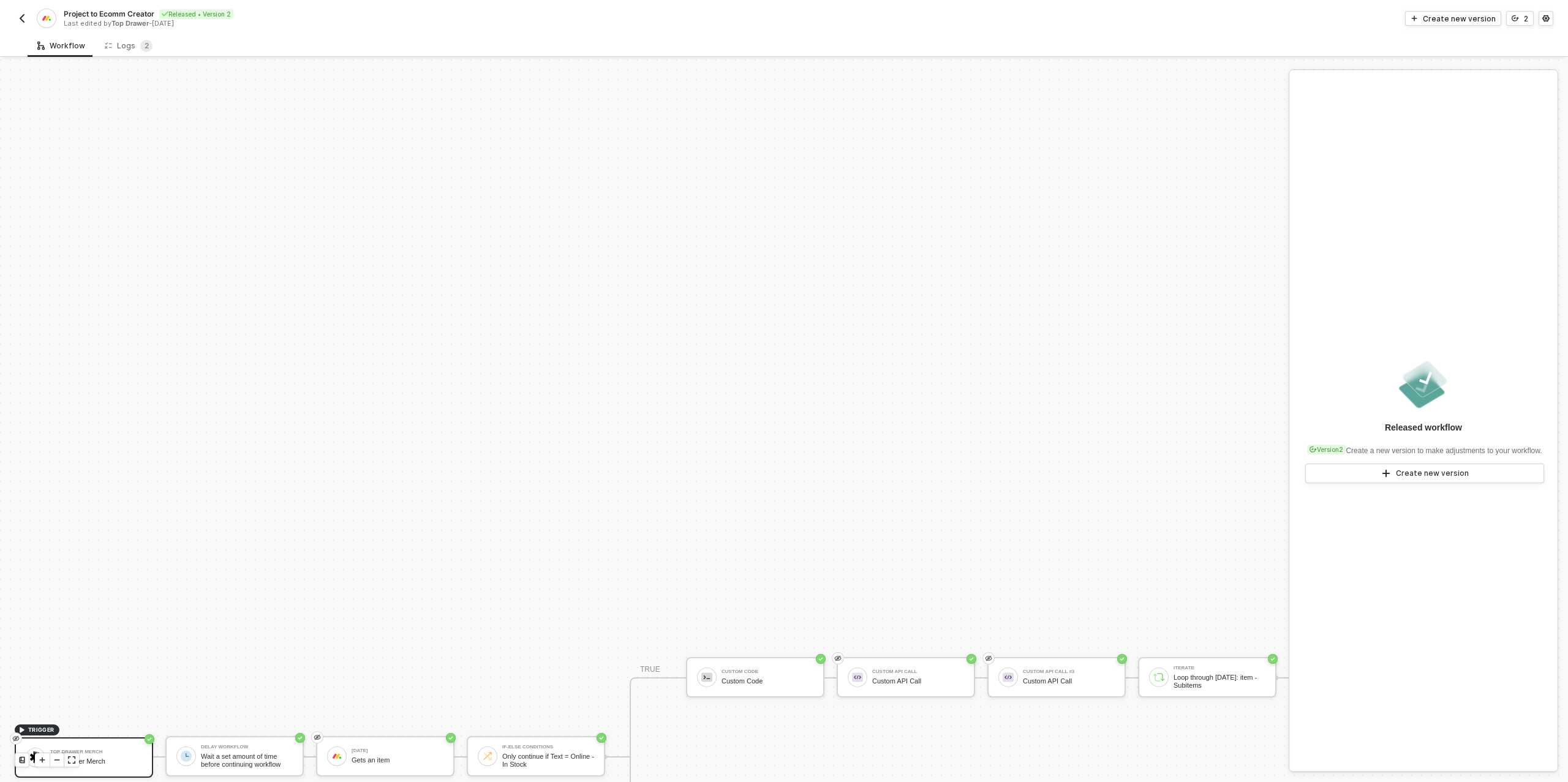
scroll to position [349, 0]
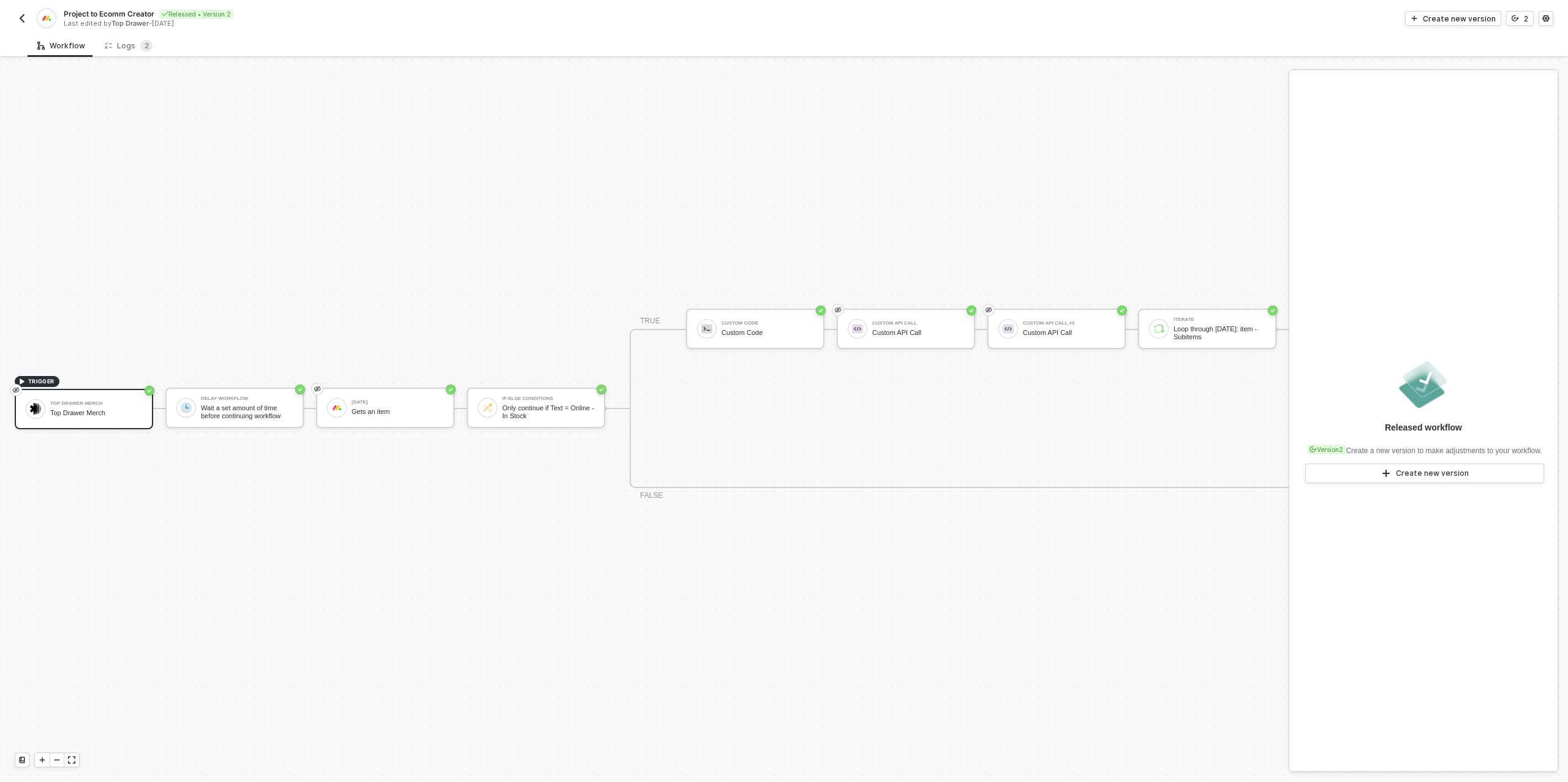
click at [20, 23] on button "button" at bounding box center [23, 18] width 15 height 15
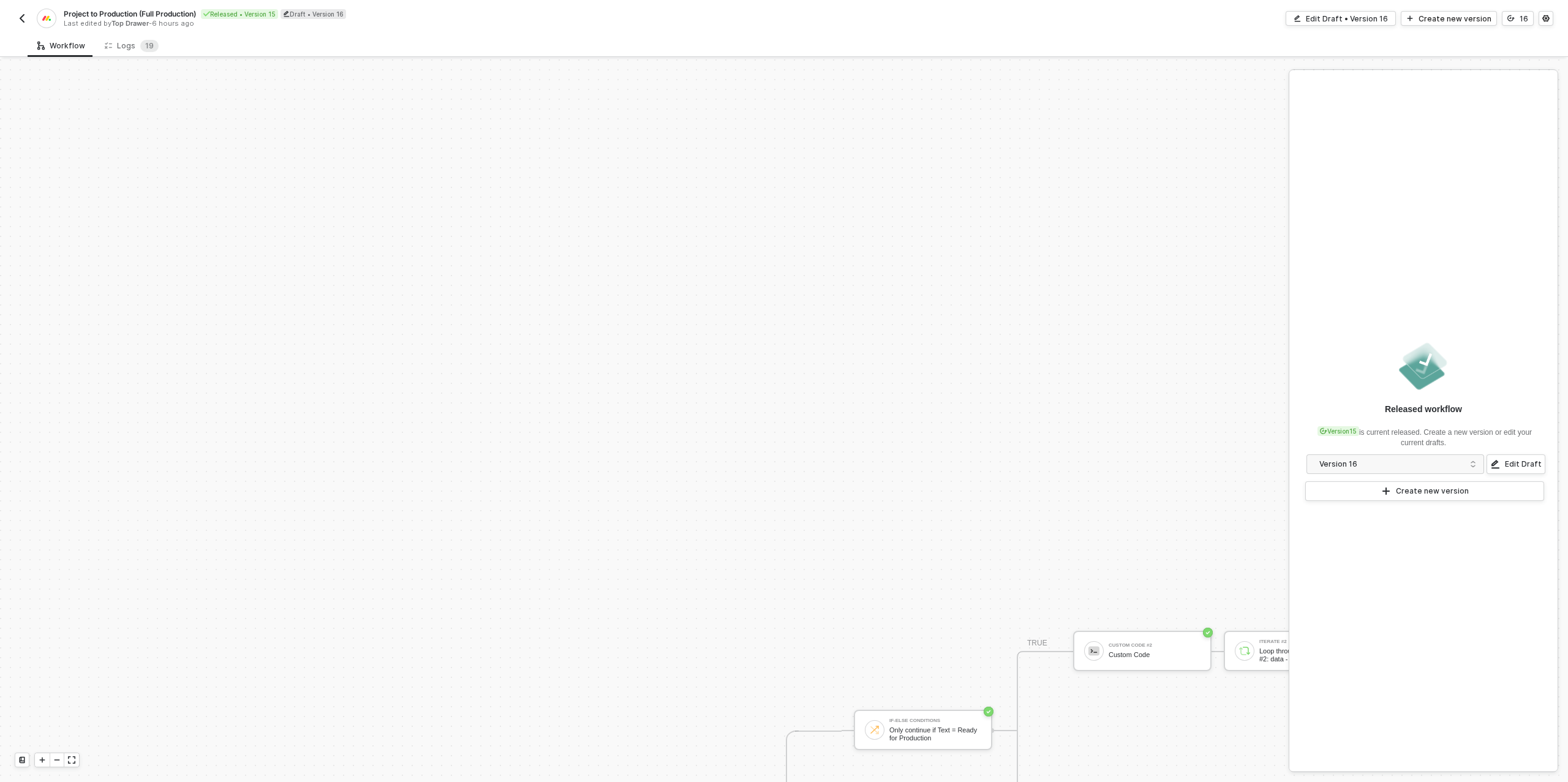
scroll to position [425, 0]
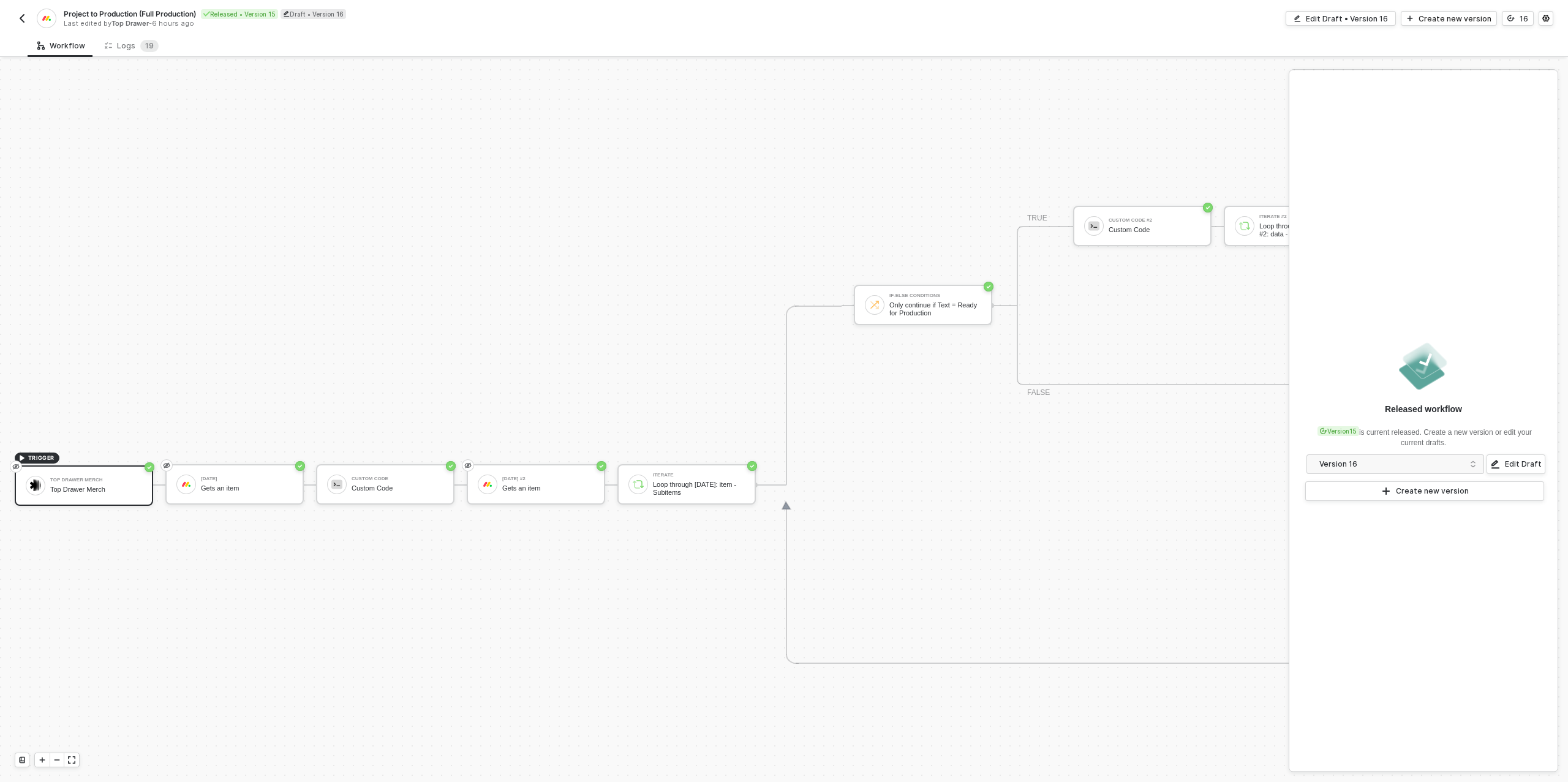
click at [27, 28] on div "Project to Production (Full Production) Released • Version 15 Draft • Version 1…" at bounding box center [784, 17] width 1539 height 34
click at [25, 21] on img "button" at bounding box center [22, 18] width 10 height 10
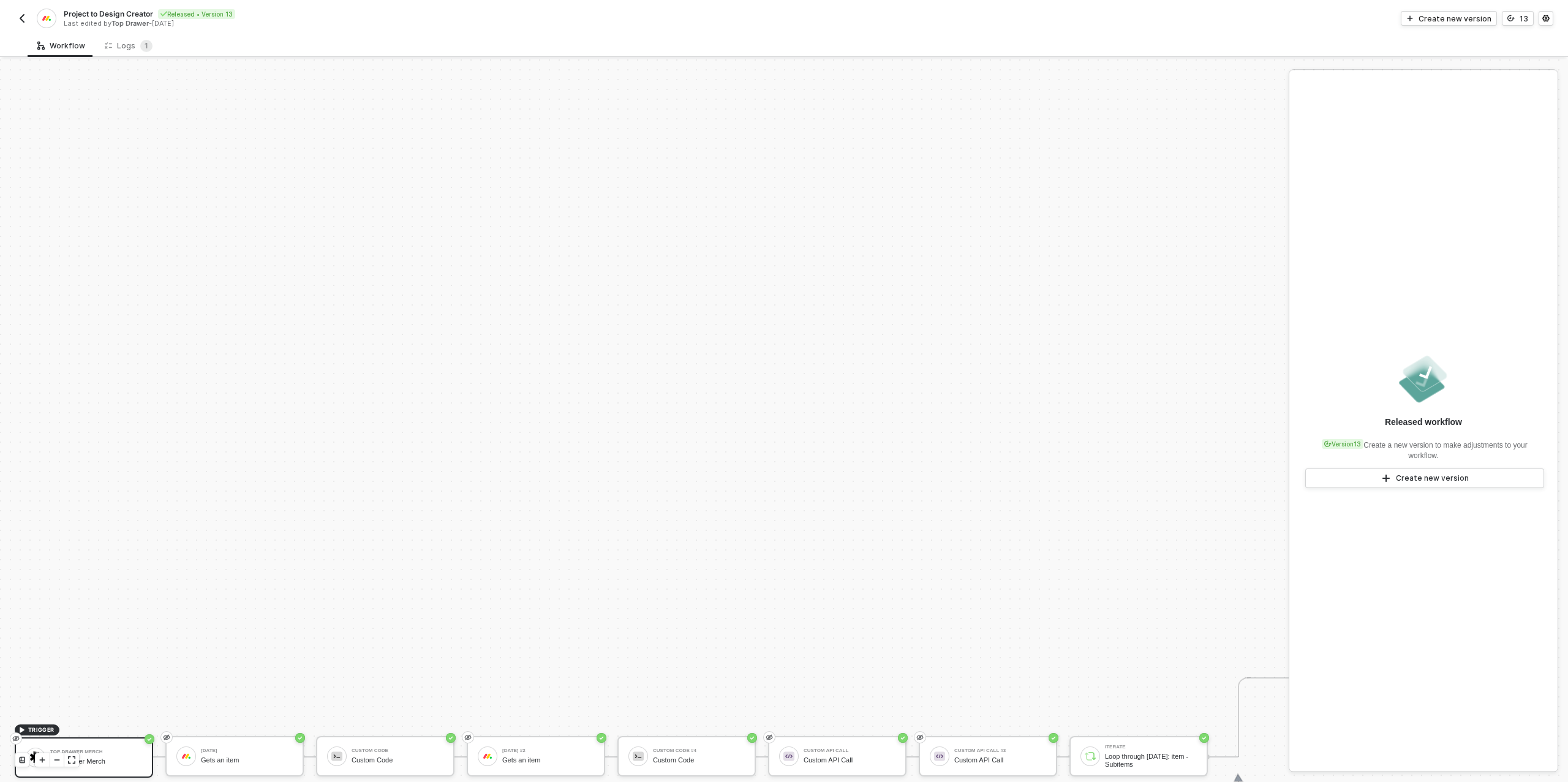
scroll to position [349, 0]
